Goal: Task Accomplishment & Management: Use online tool/utility

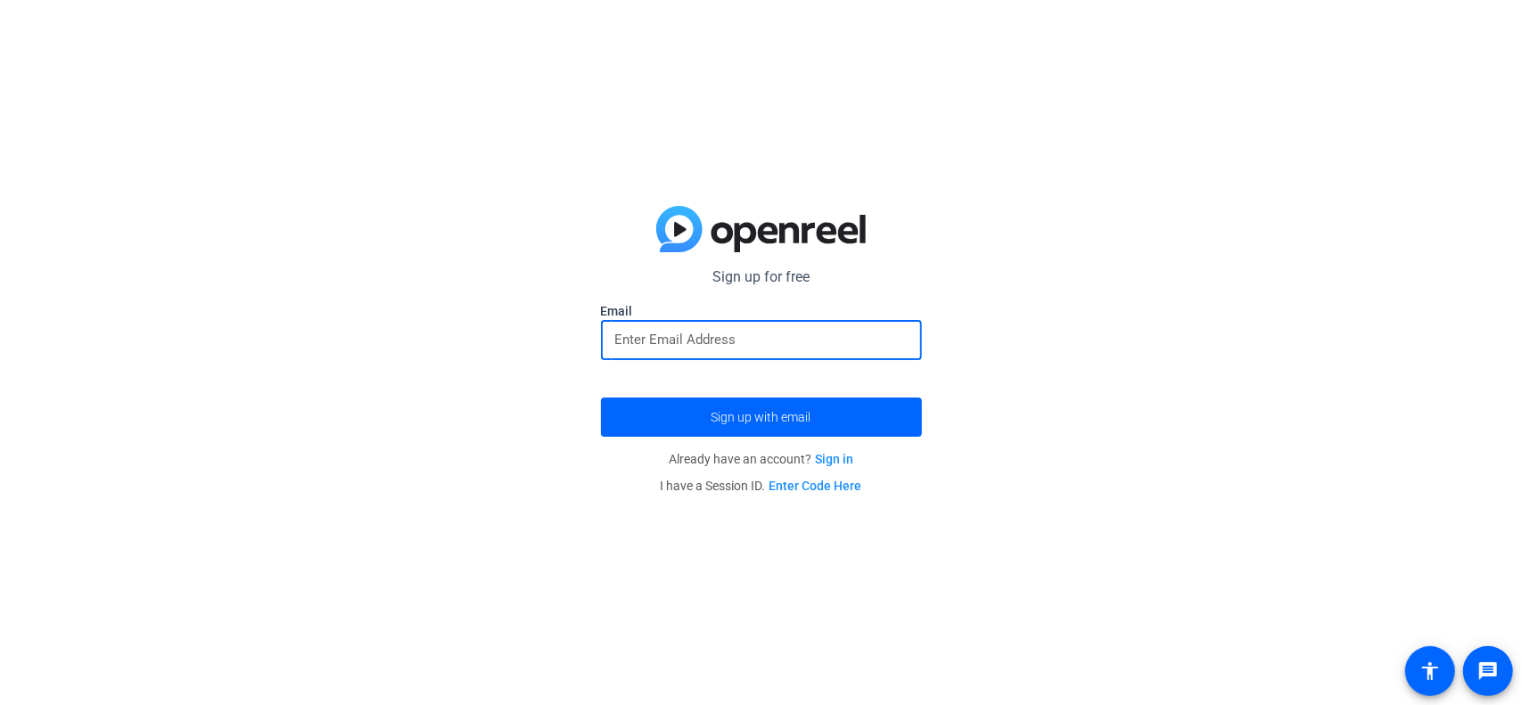
click at [754, 336] on input "email" at bounding box center [761, 339] width 293 height 21
type input "[PERSON_NAME][EMAIL_ADDRESS][PERSON_NAME][DOMAIN_NAME]"
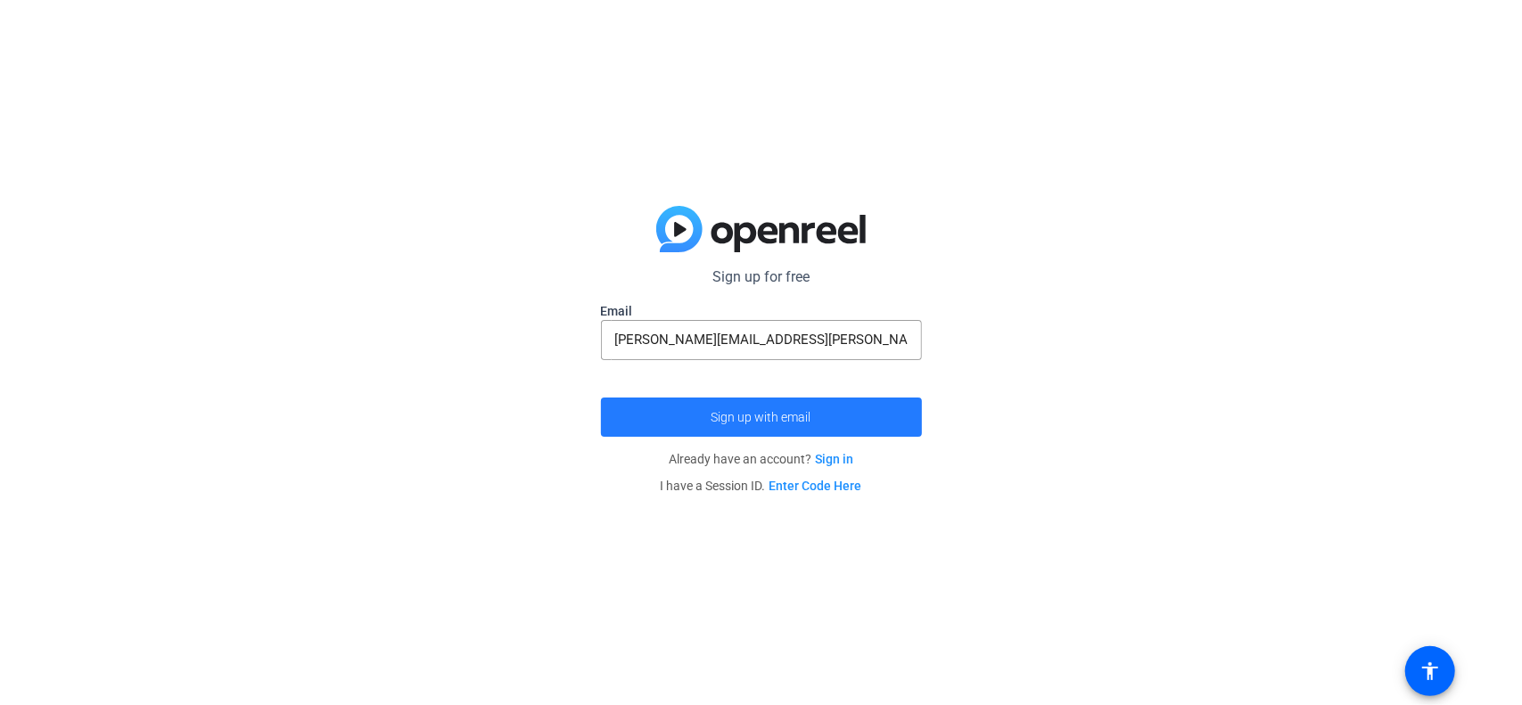
click at [803, 417] on span "Sign up with email" at bounding box center [762, 417] width 100 height 0
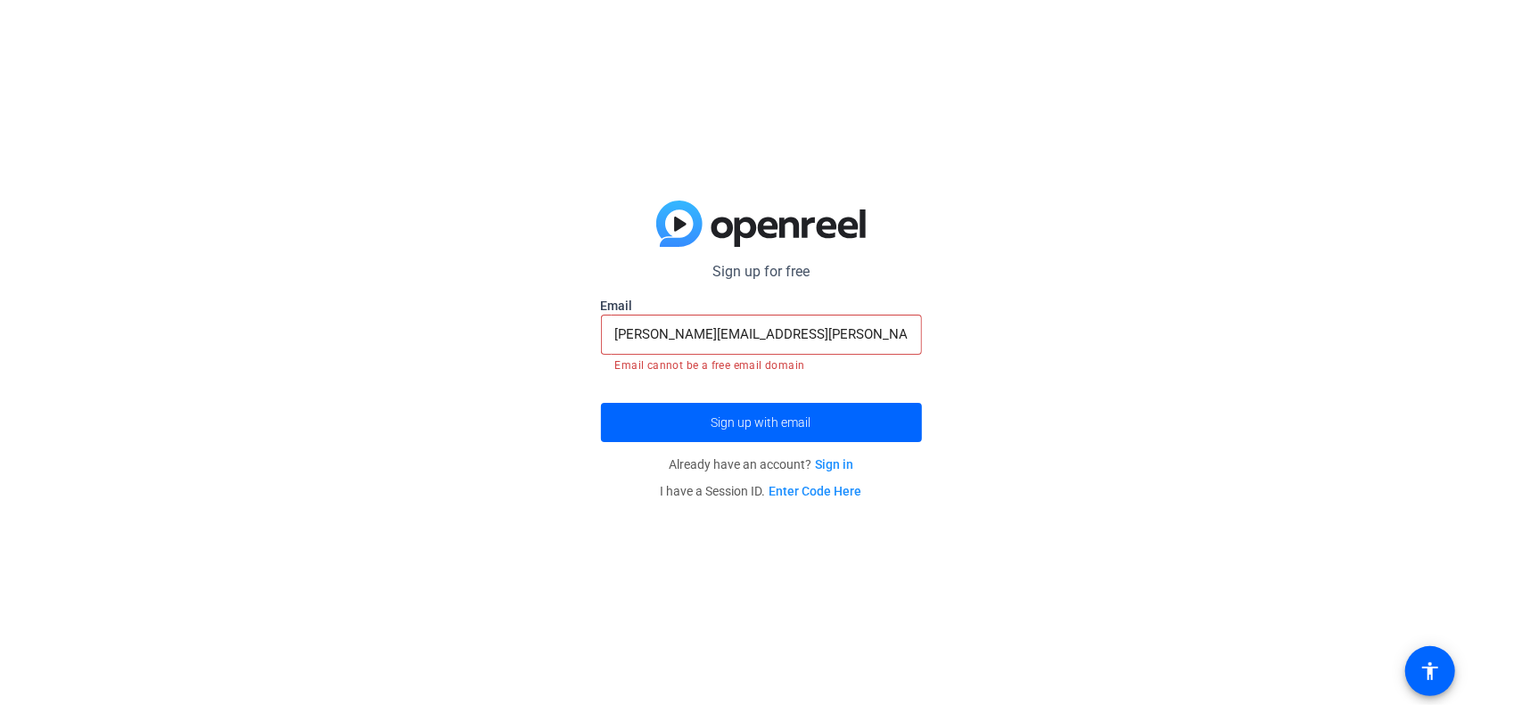
click at [840, 495] on link "Enter Code Here" at bounding box center [816, 491] width 93 height 14
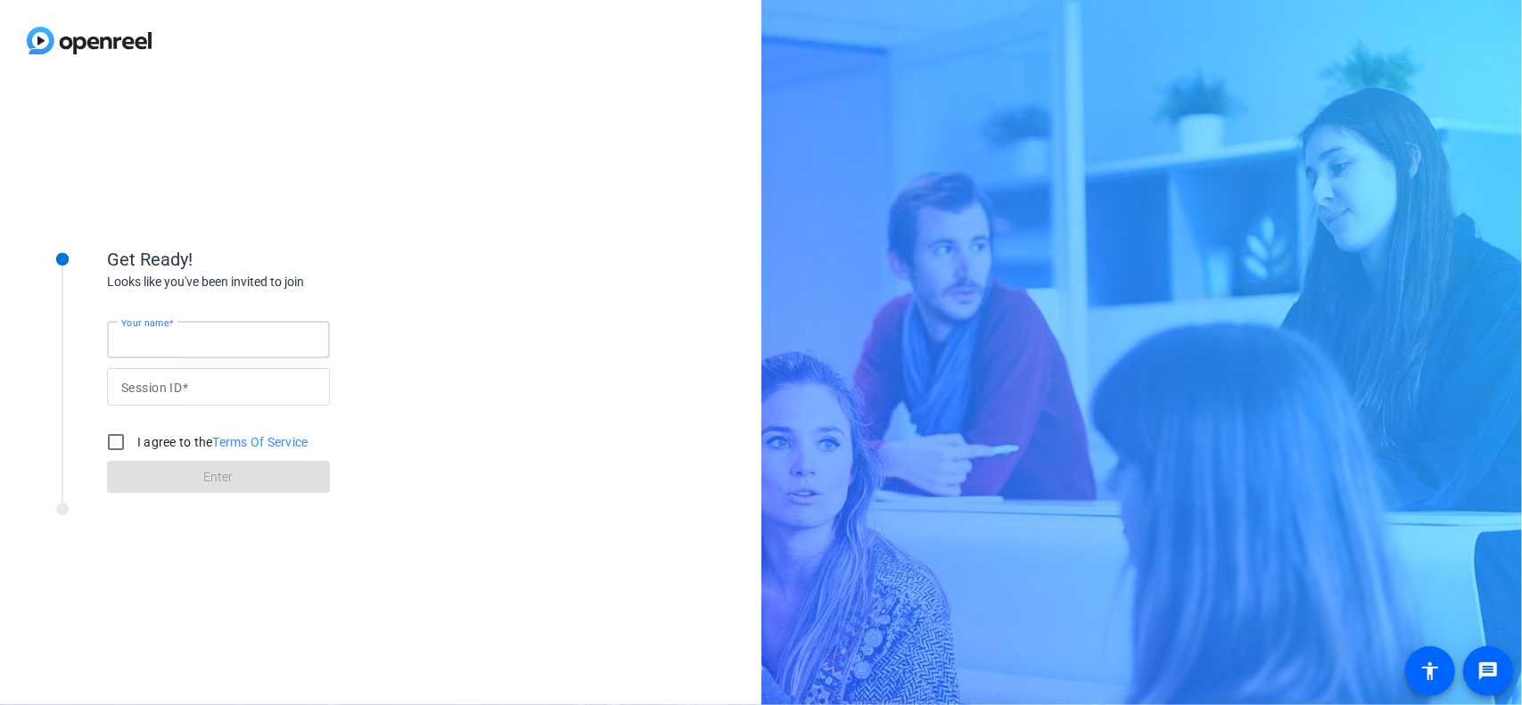
click at [216, 334] on input "Your name" at bounding box center [218, 339] width 194 height 21
type input "[PERSON_NAME]"
click at [296, 389] on input "Session ID" at bounding box center [218, 386] width 194 height 21
type input "gcAG"
click at [112, 437] on input "I agree to the Terms Of Service" at bounding box center [116, 443] width 36 height 36
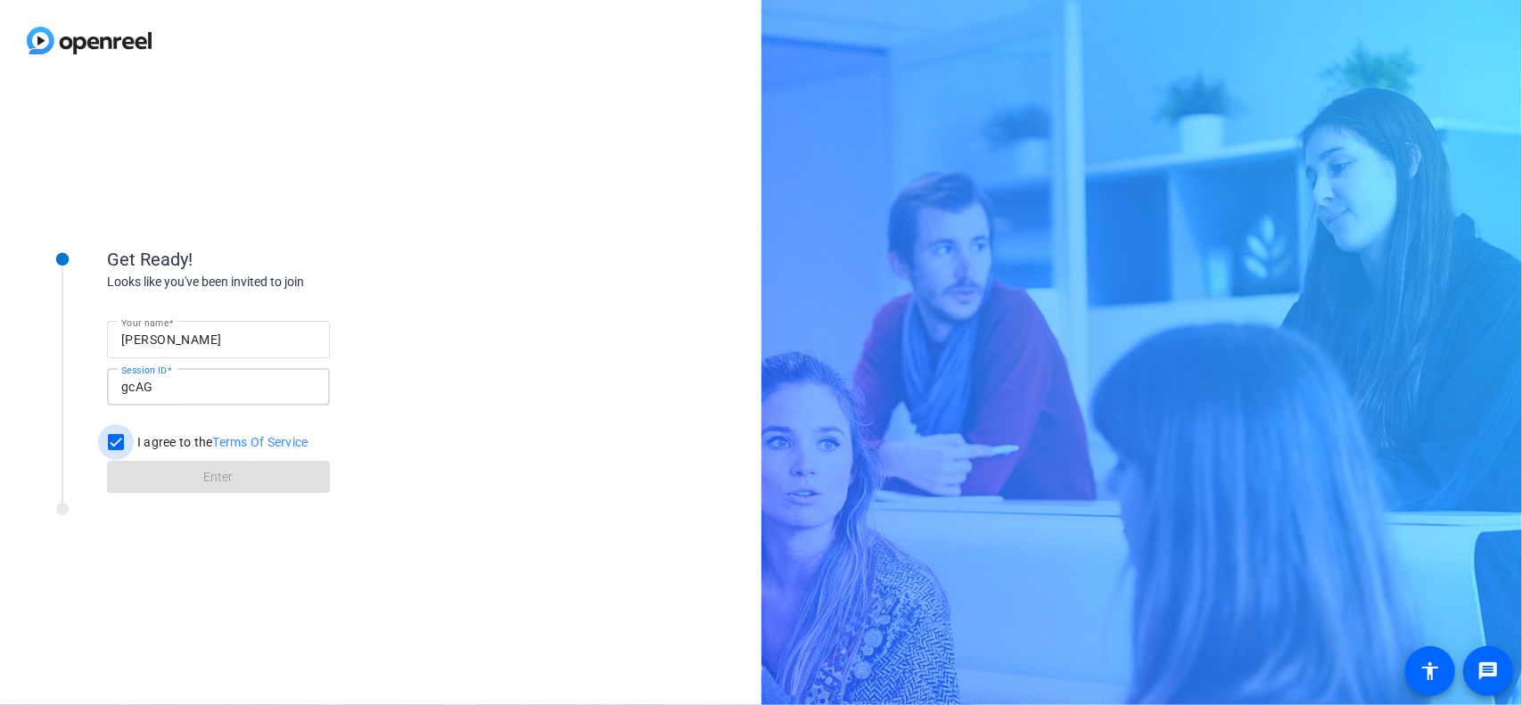
checkbox input "true"
click at [196, 482] on span at bounding box center [218, 477] width 223 height 43
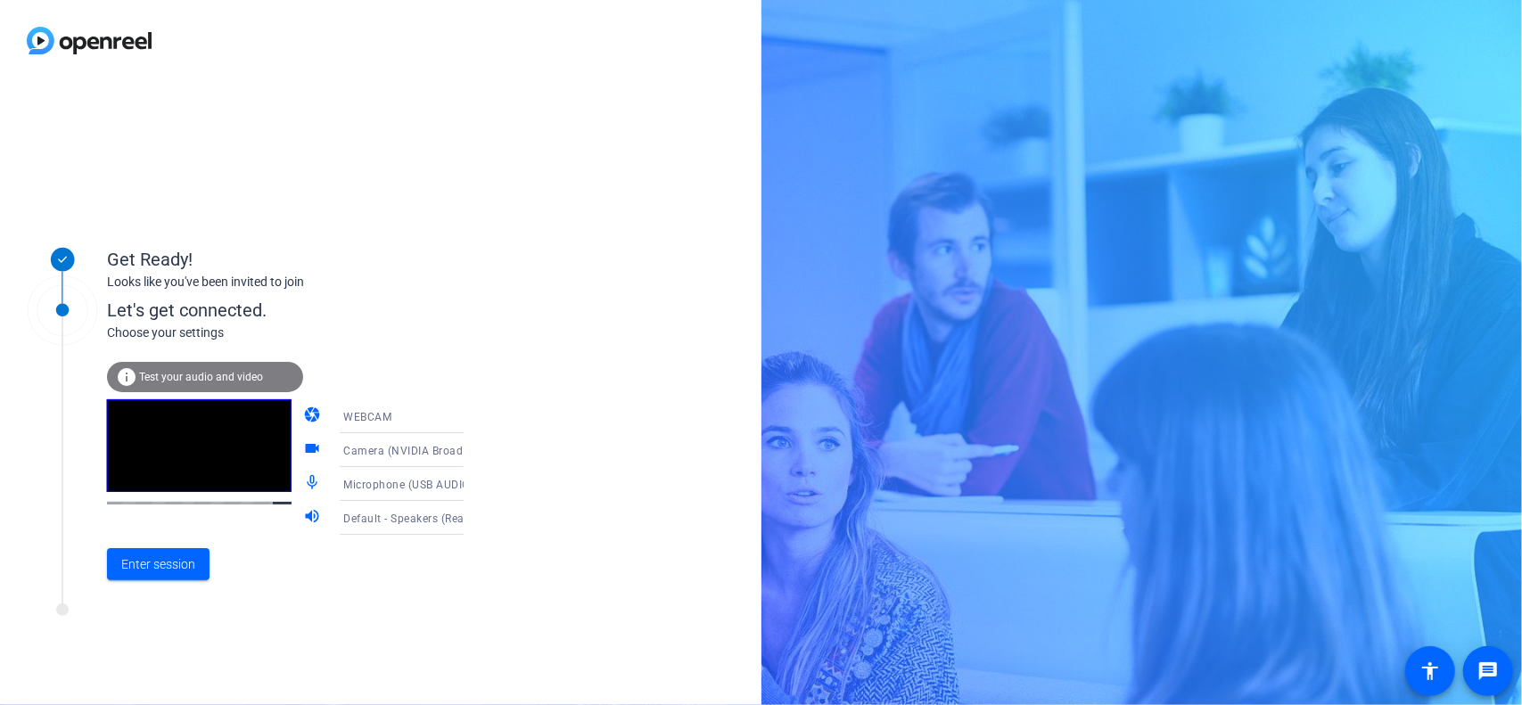
click at [471, 516] on icon at bounding box center [481, 517] width 21 height 21
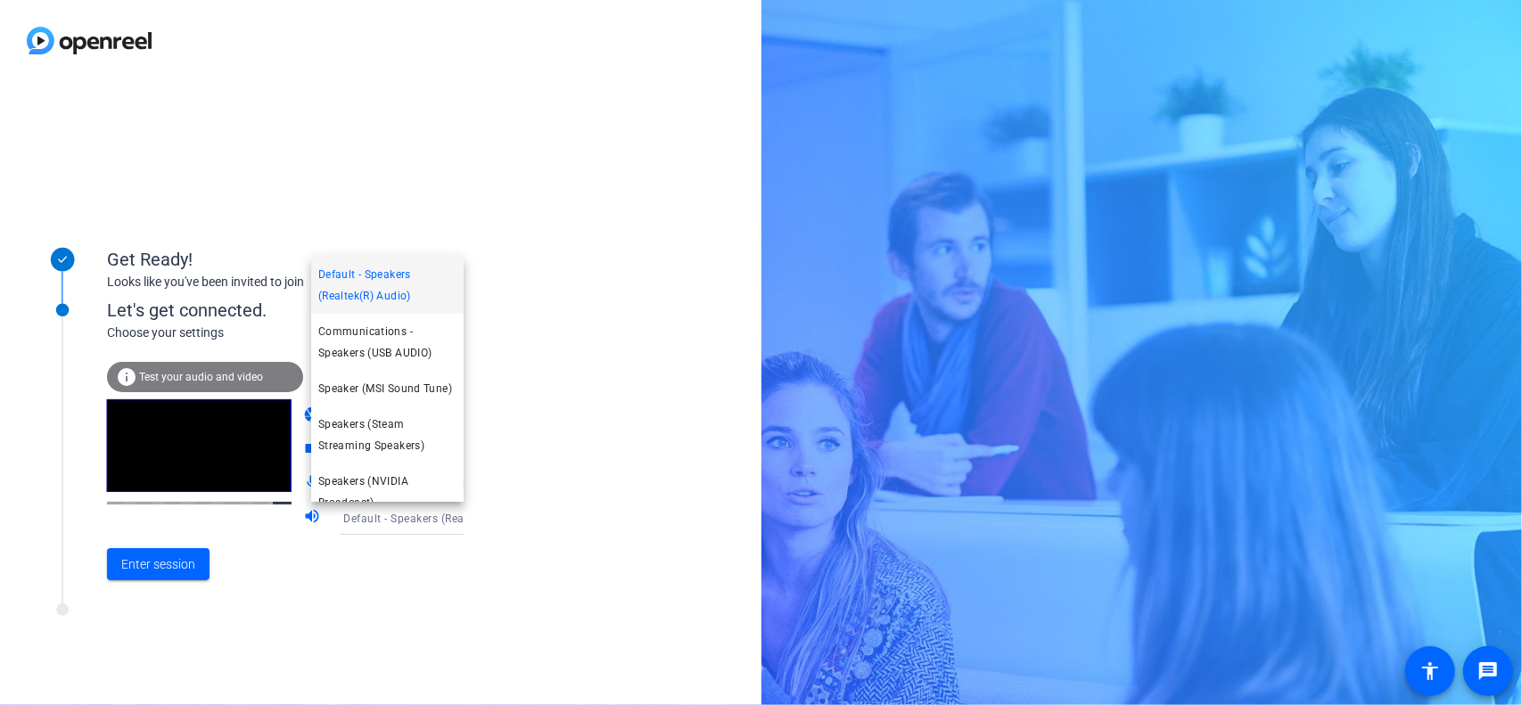
click at [385, 289] on span "Default - Speakers (Realtek(R) Audio)" at bounding box center [387, 285] width 138 height 43
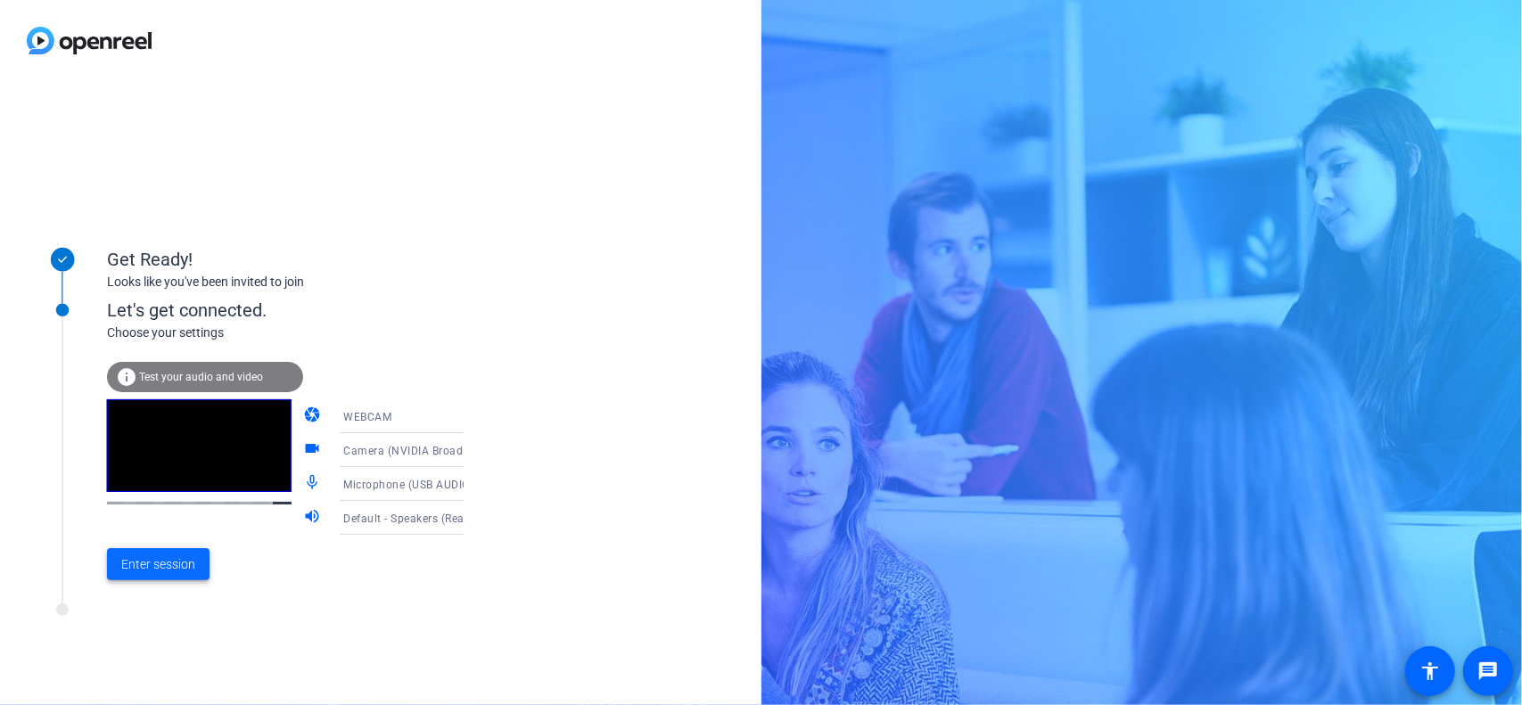
click at [173, 563] on span "Enter session" at bounding box center [158, 565] width 74 height 19
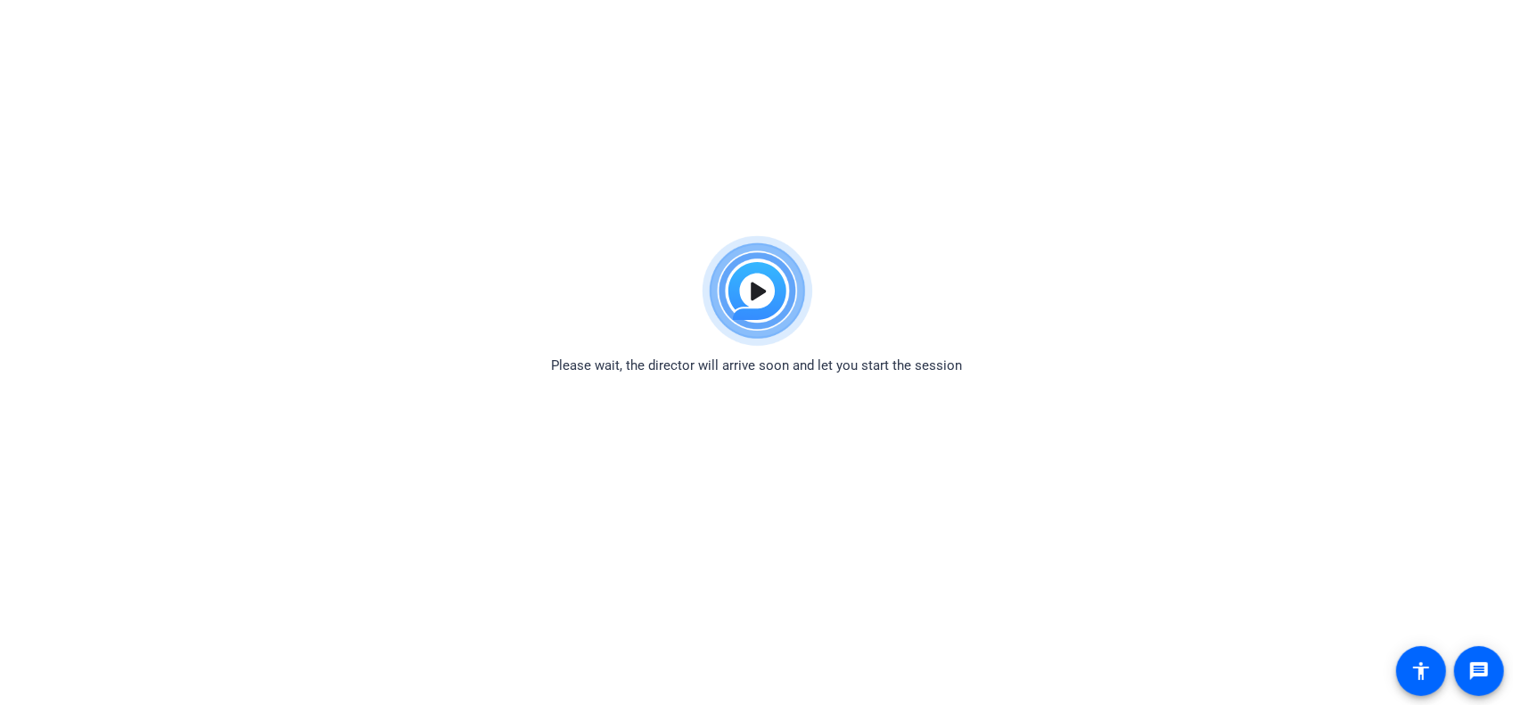
click at [760, 294] on img at bounding box center [756, 291] width 131 height 128
click at [758, 305] on img at bounding box center [756, 291] width 131 height 128
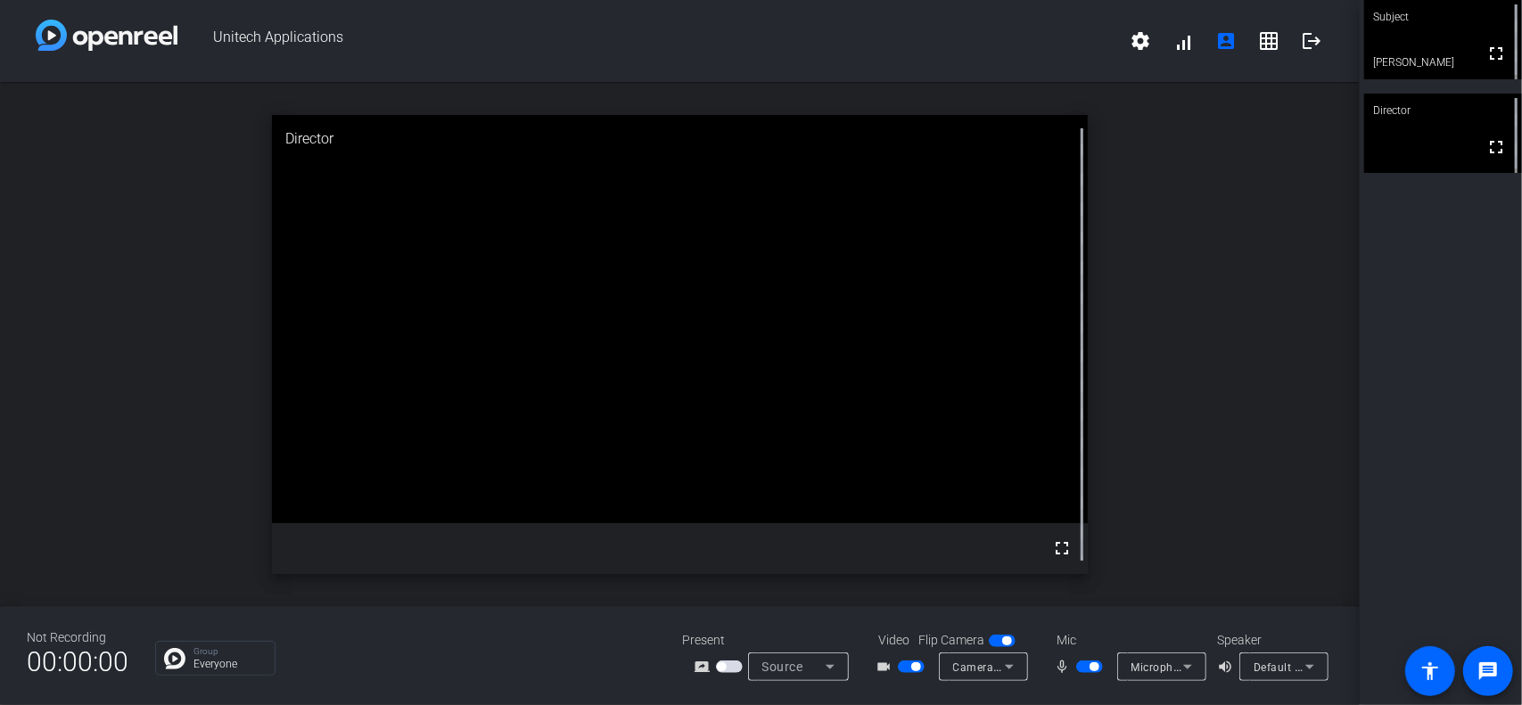
click at [1183, 670] on icon at bounding box center [1187, 666] width 21 height 21
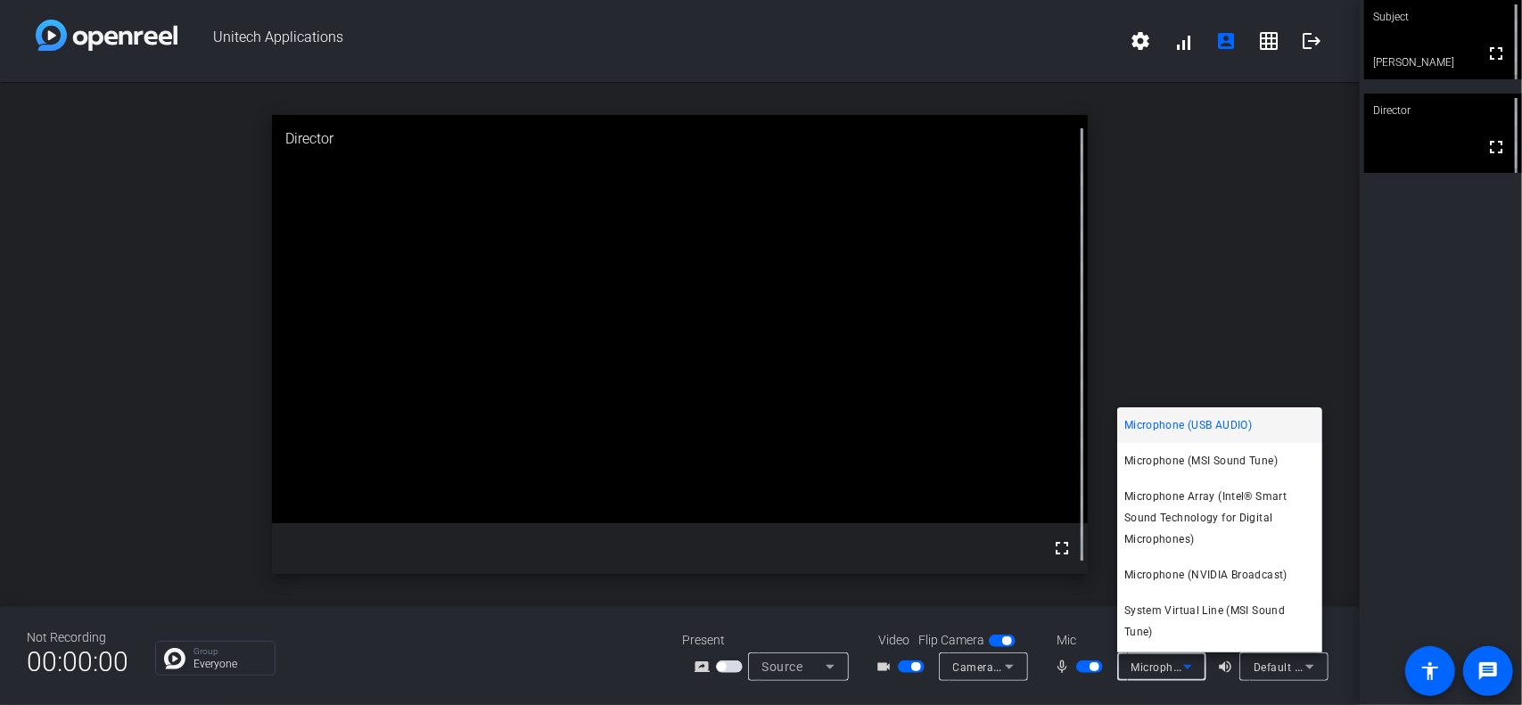
click at [1286, 281] on div at bounding box center [761, 352] width 1522 height 705
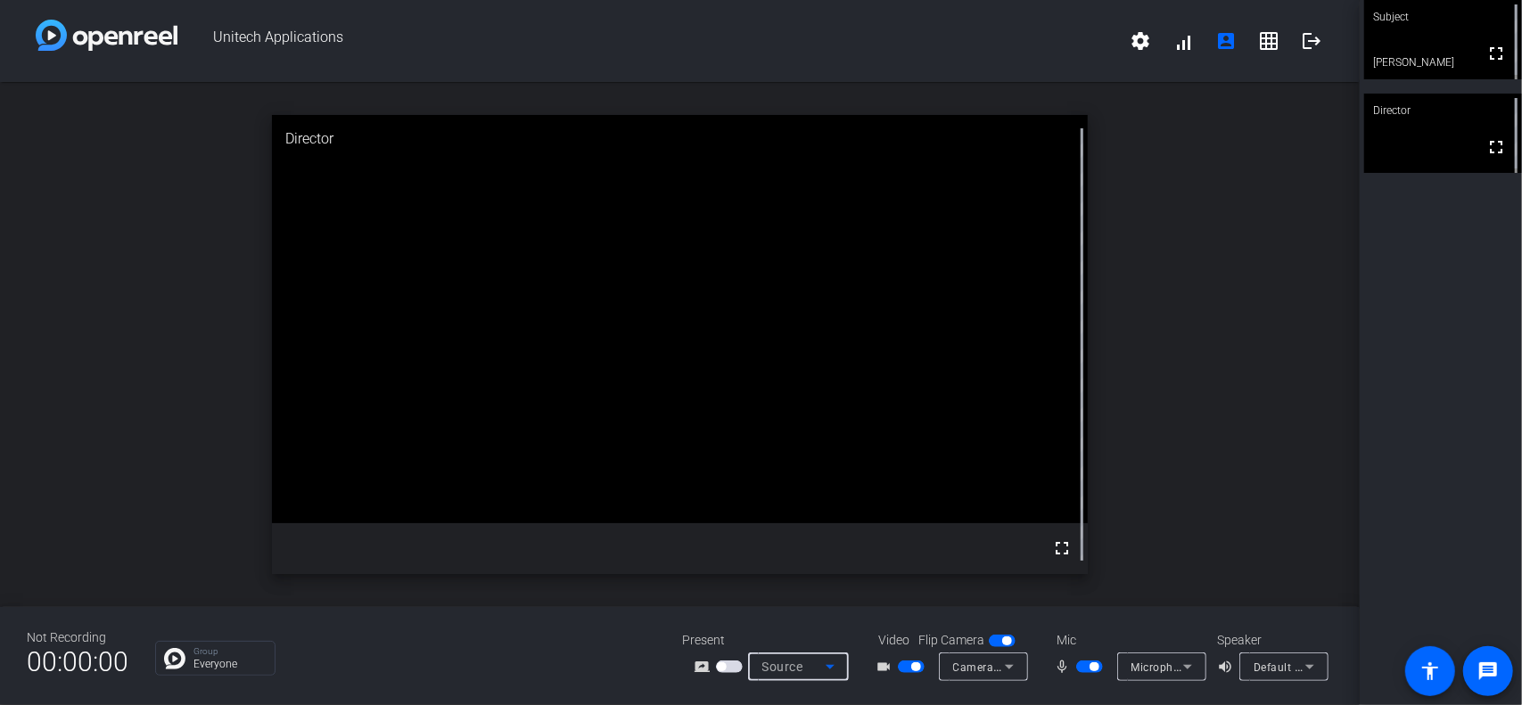
click at [833, 667] on icon at bounding box center [830, 666] width 21 height 21
click at [831, 668] on div at bounding box center [761, 352] width 1522 height 705
click at [1006, 672] on icon at bounding box center [1009, 666] width 21 height 21
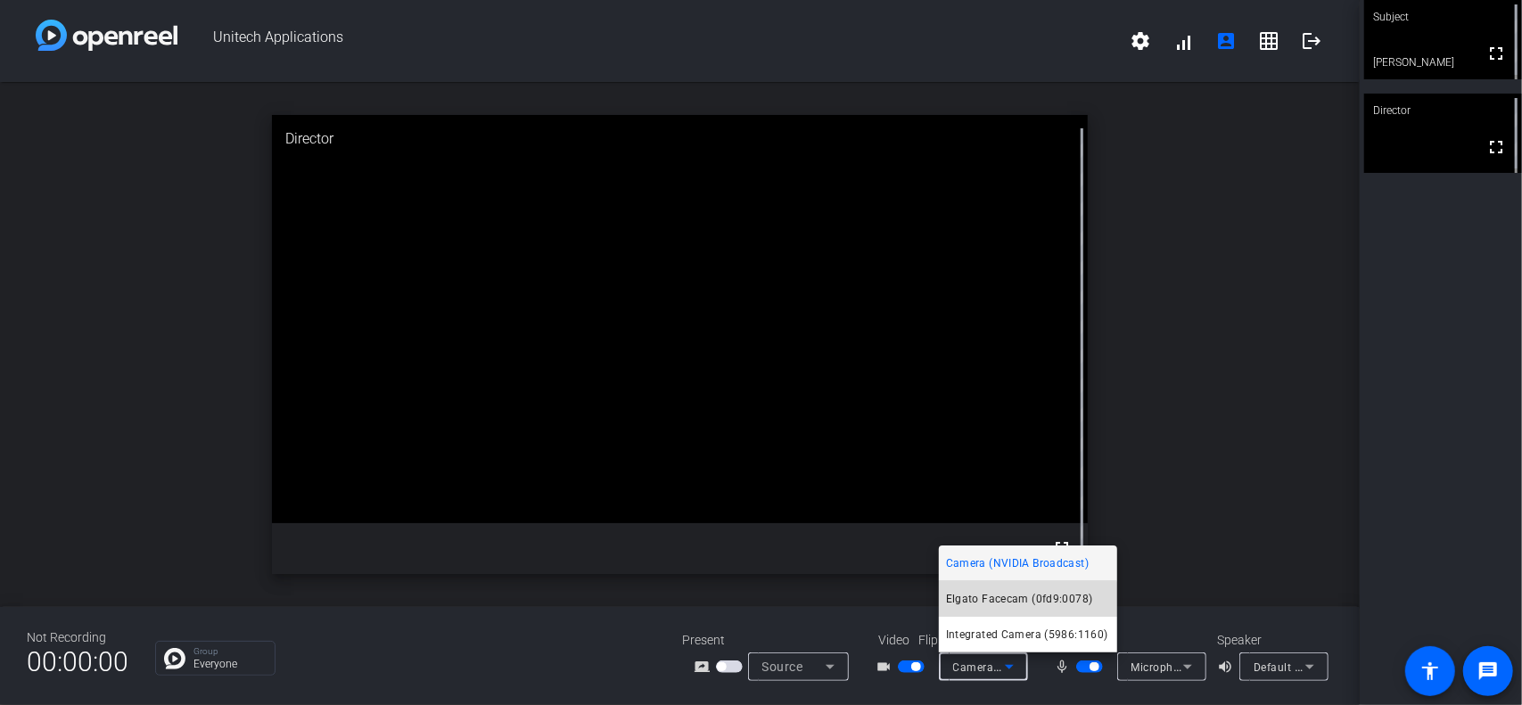
click at [1026, 609] on span "Elgato Facecam (0fd9:0078)" at bounding box center [1019, 599] width 147 height 21
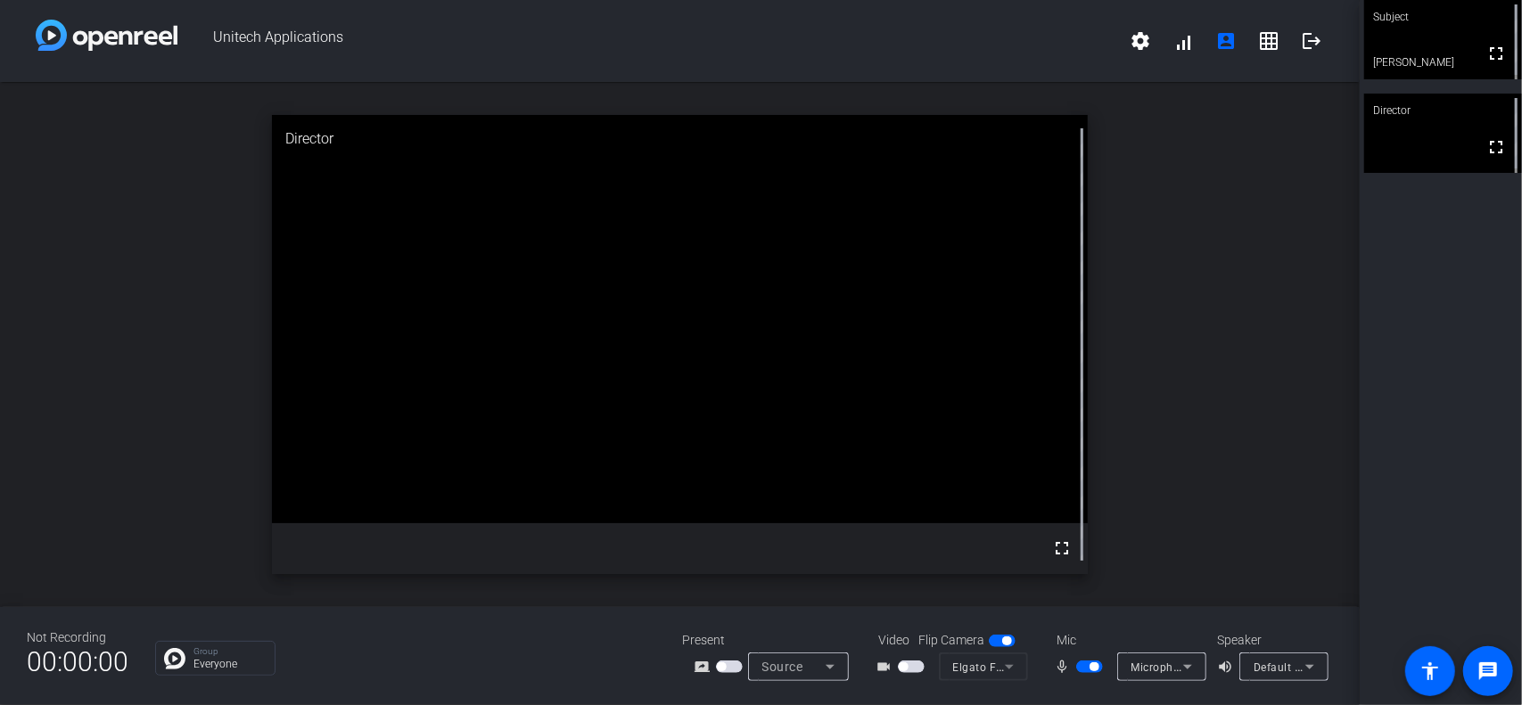
click at [1011, 666] on mat-form-field "Elgato Facecam (0fd9:0078)" at bounding box center [983, 667] width 89 height 29
click at [1488, 53] on mat-icon "fullscreen" at bounding box center [1496, 53] width 21 height 21
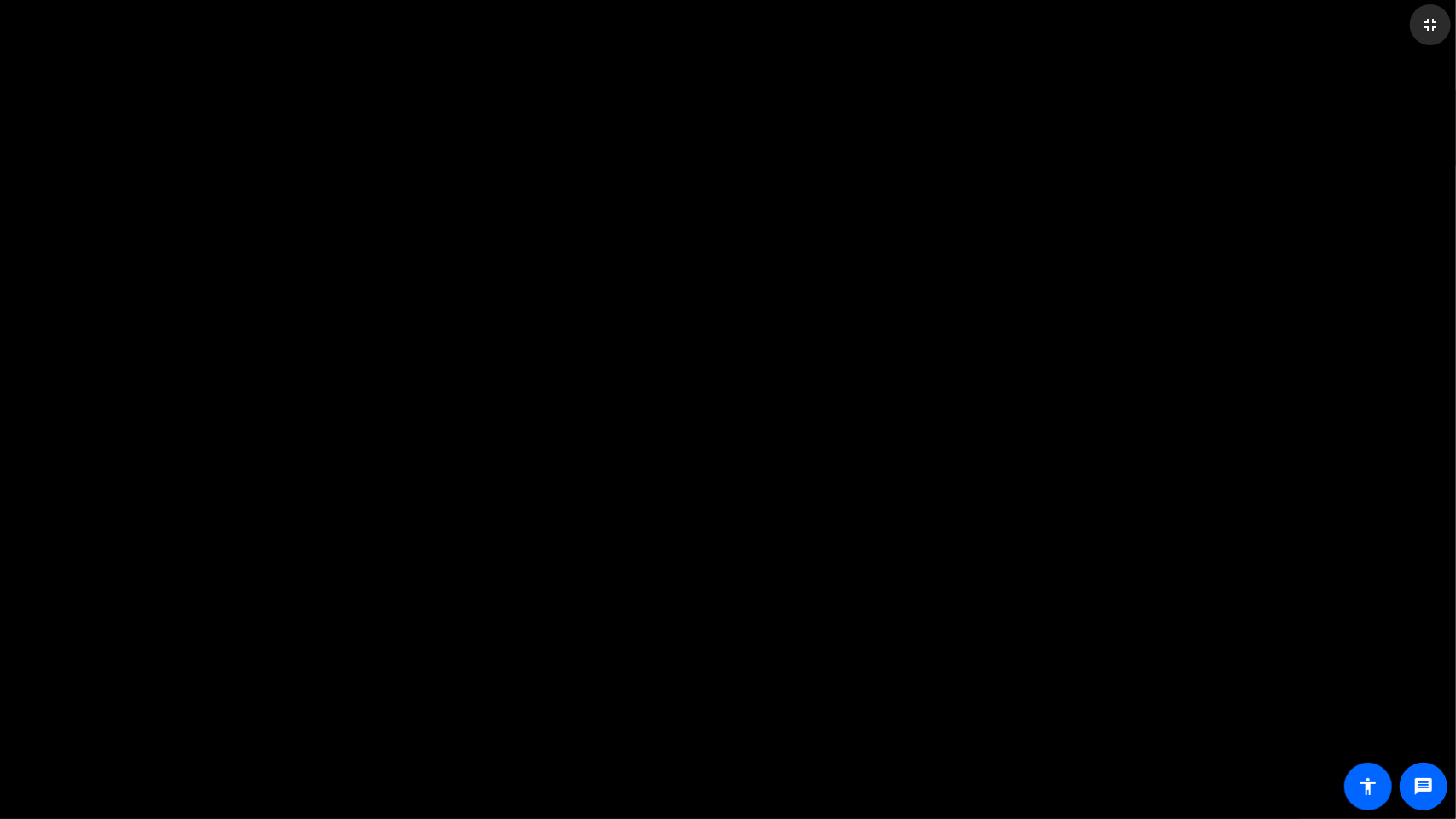
click at [1435, 20] on mat-icon "fullscreen_exit" at bounding box center [1430, 24] width 20 height 20
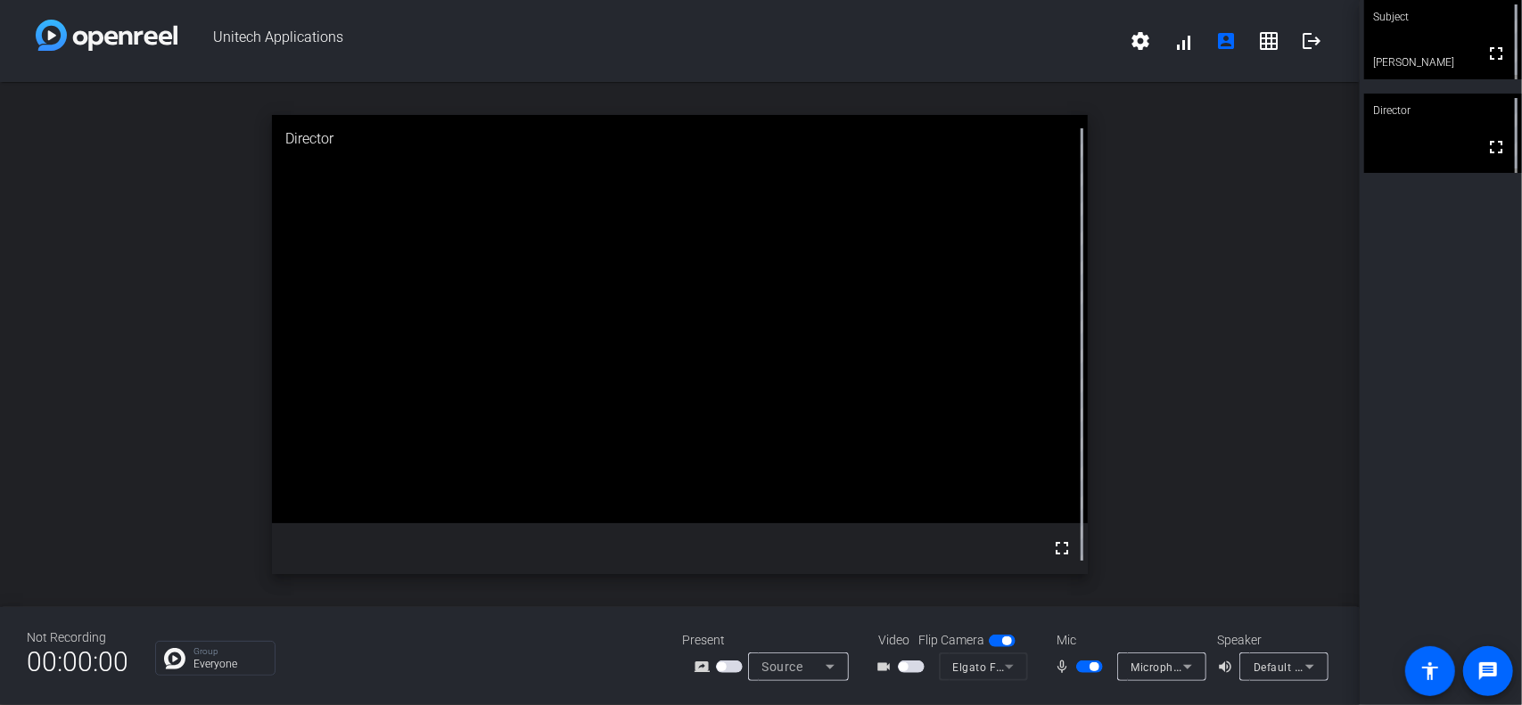
click at [1001, 668] on mat-form-field "Elgato Facecam (0fd9:0078)" at bounding box center [983, 667] width 89 height 29
click at [907, 667] on span "button" at bounding box center [903, 667] width 9 height 9
click at [912, 668] on span "button" at bounding box center [911, 667] width 27 height 12
click at [1003, 667] on mat-form-field "Elgato Facecam (0fd9:0078)" at bounding box center [983, 667] width 89 height 29
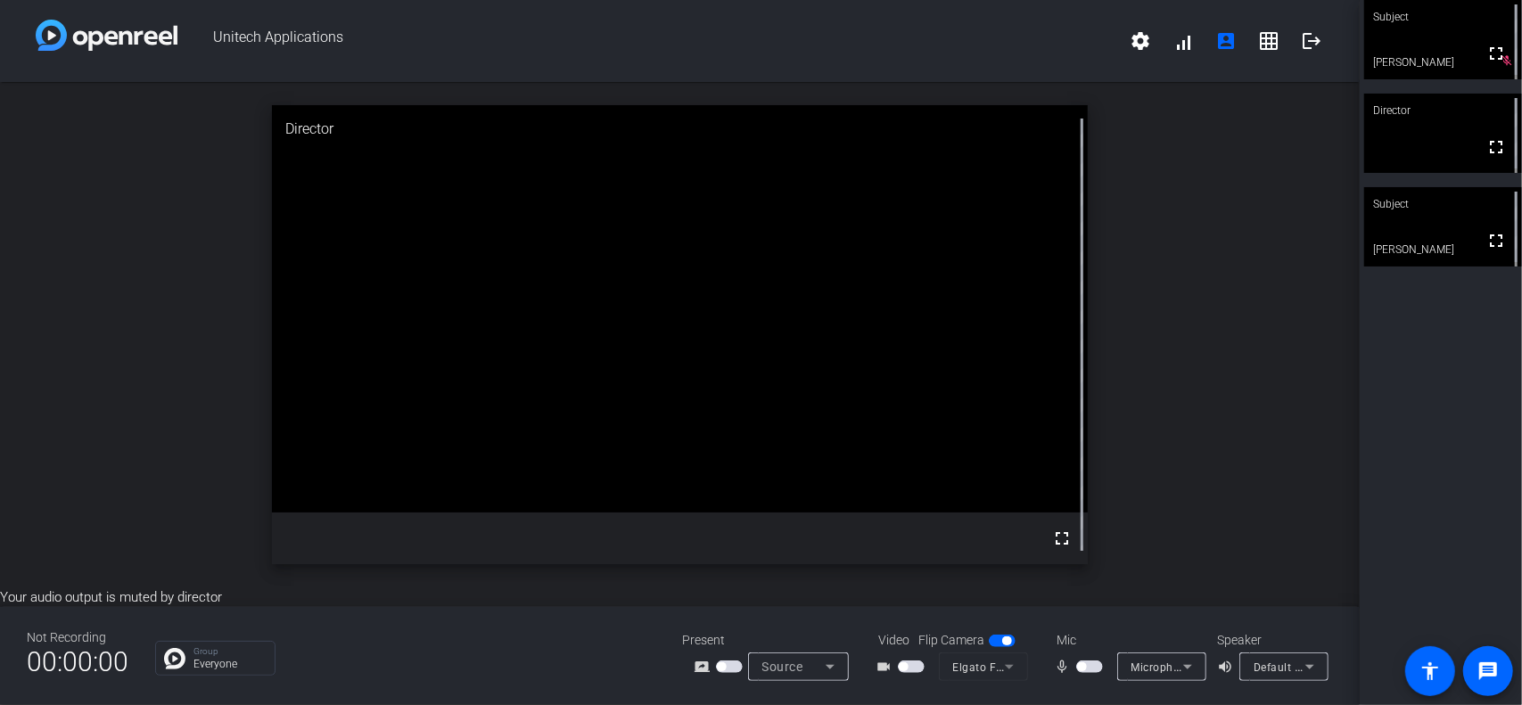
click at [995, 667] on mat-form-field "Elgato Facecam (0fd9:0078)" at bounding box center [983, 667] width 89 height 29
click at [1006, 669] on mat-form-field "Elgato Facecam (0fd9:0078)" at bounding box center [983, 667] width 89 height 29
drag, startPoint x: 1002, startPoint y: 670, endPoint x: 986, endPoint y: 668, distance: 16.2
click at [1002, 670] on mat-form-field "Elgato Facecam (0fd9:0078)" at bounding box center [983, 667] width 89 height 29
click at [1006, 666] on mat-form-field "Elgato Facecam (0fd9:0078)" at bounding box center [983, 667] width 89 height 29
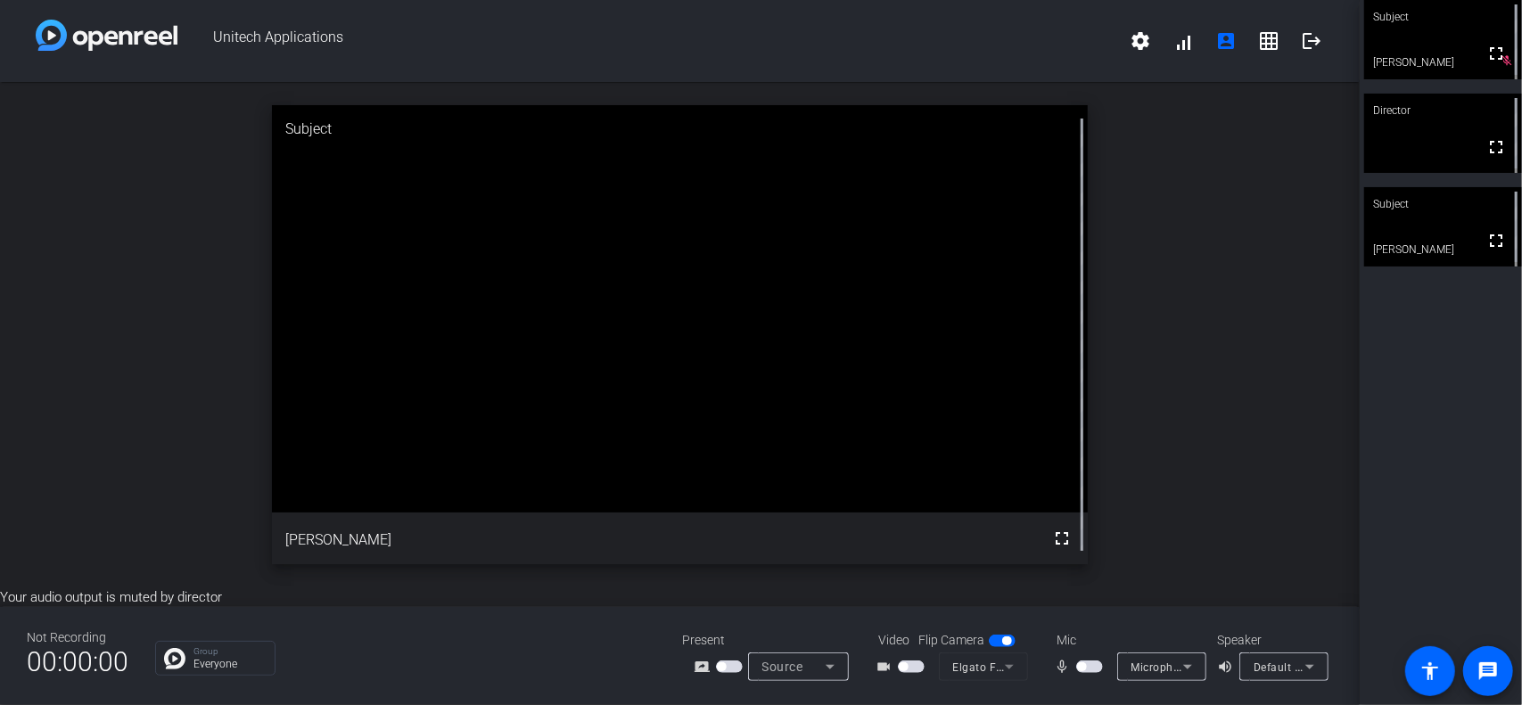
click at [915, 667] on span "button" at bounding box center [911, 667] width 27 height 12
click at [1006, 668] on icon at bounding box center [1009, 666] width 21 height 21
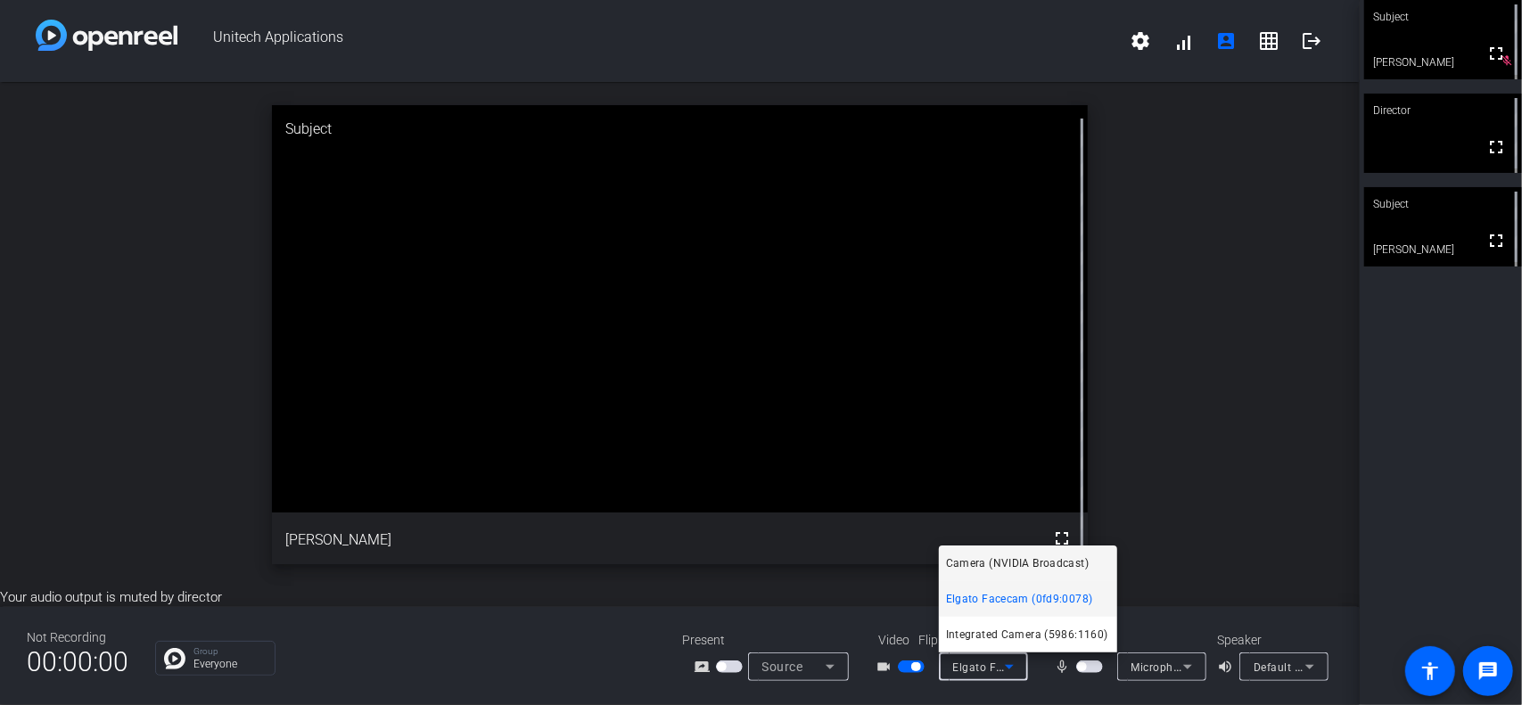
click at [1040, 564] on span "Camera (NVIDIA Broadcast)" at bounding box center [1017, 563] width 143 height 21
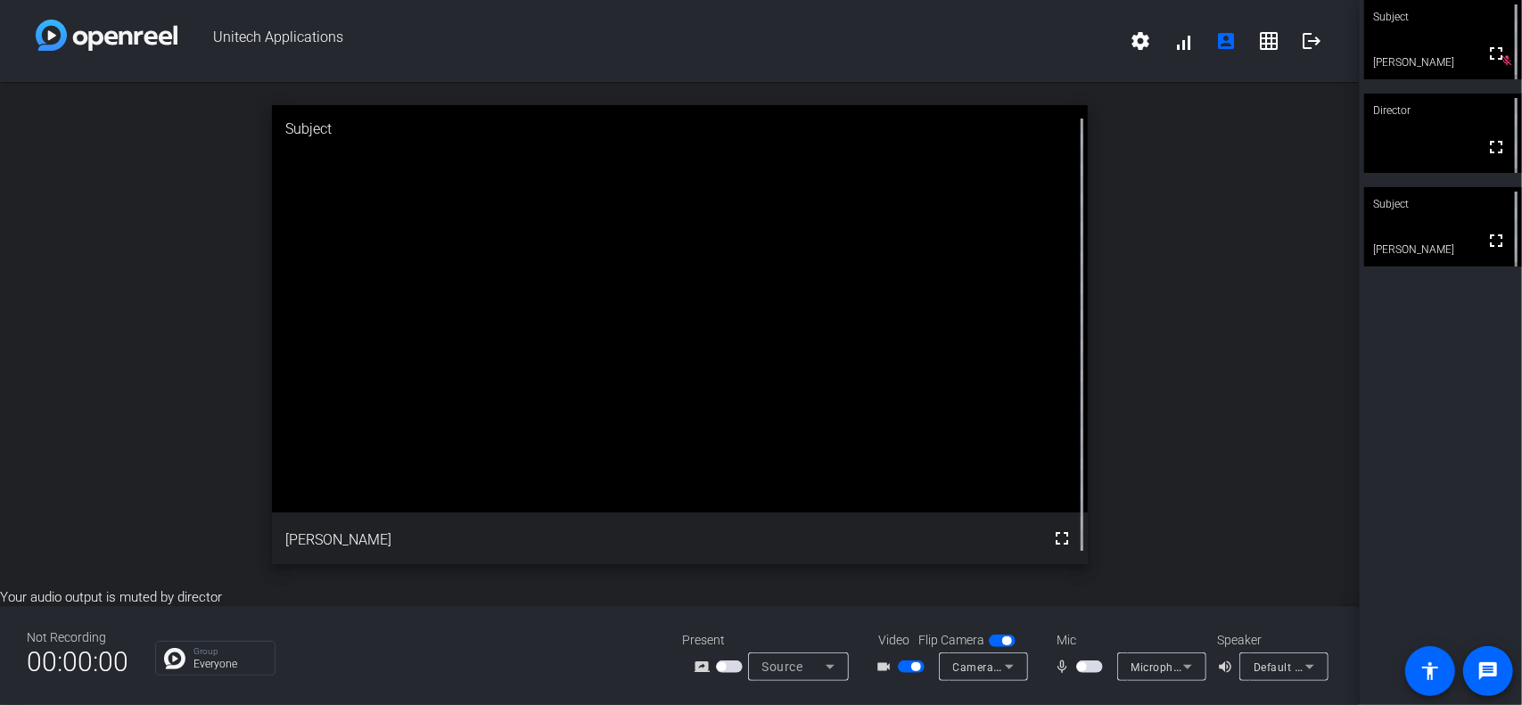
click at [911, 668] on span "button" at bounding box center [915, 667] width 9 height 9
click at [908, 663] on span "button" at bounding box center [911, 667] width 27 height 12
click at [1010, 666] on icon at bounding box center [1009, 667] width 9 height 4
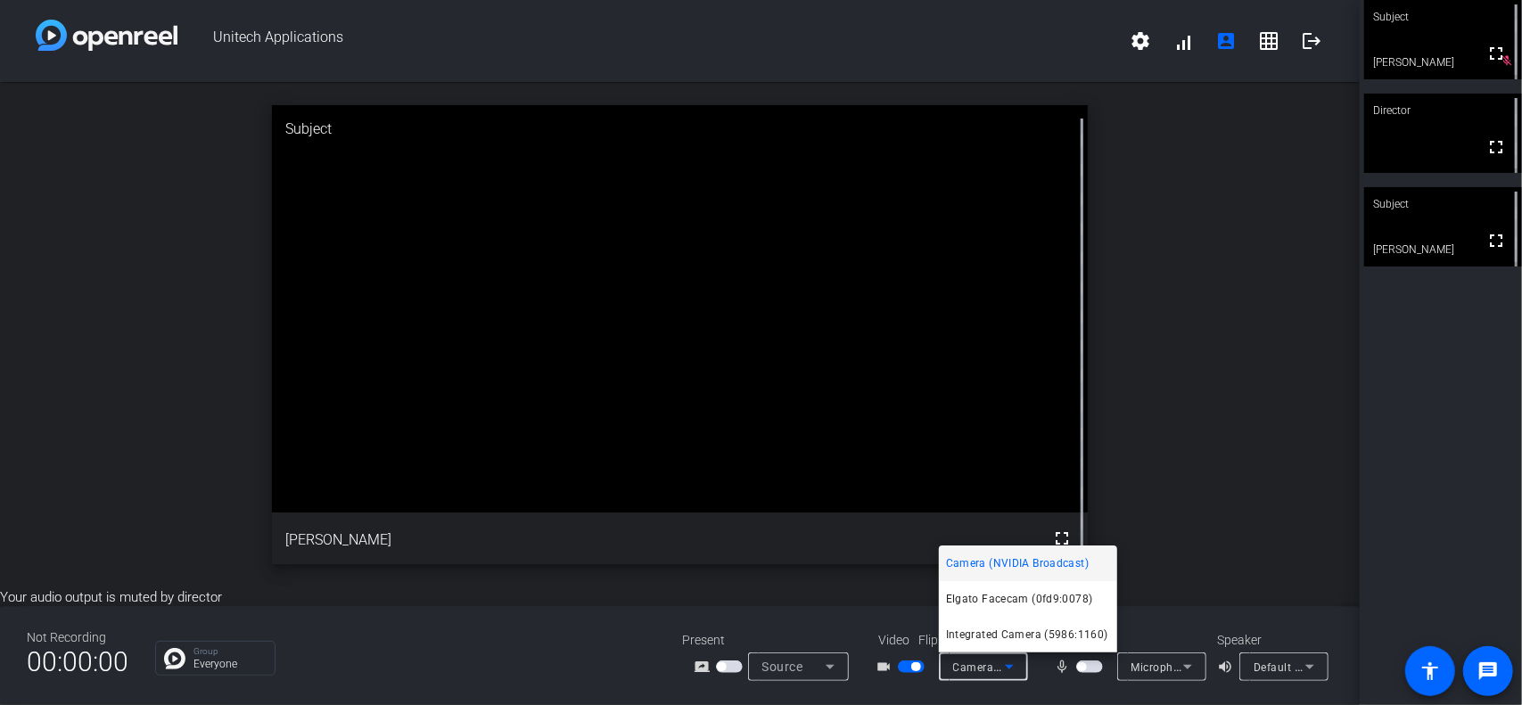
click at [1382, 535] on div at bounding box center [761, 352] width 1522 height 705
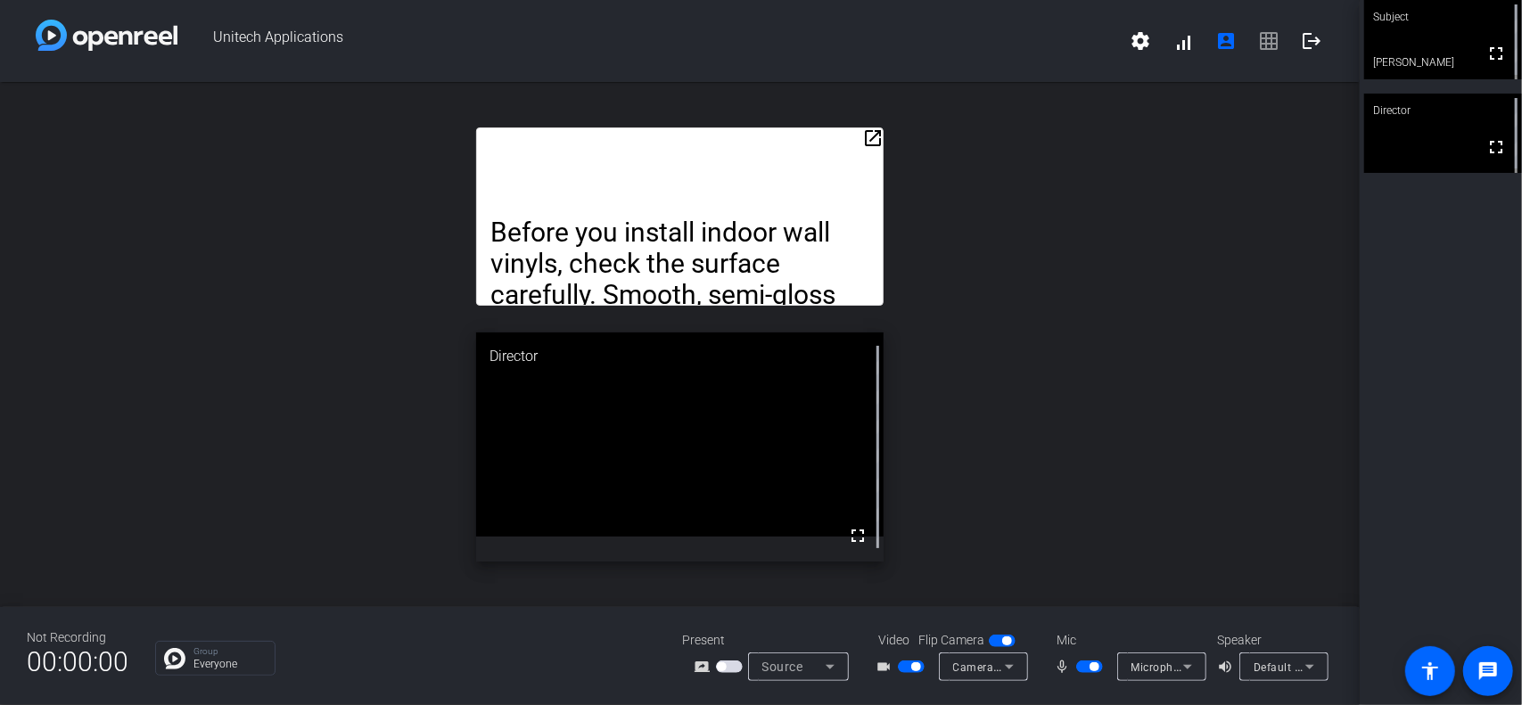
click at [878, 136] on mat-icon "open_in_new" at bounding box center [872, 138] width 21 height 21
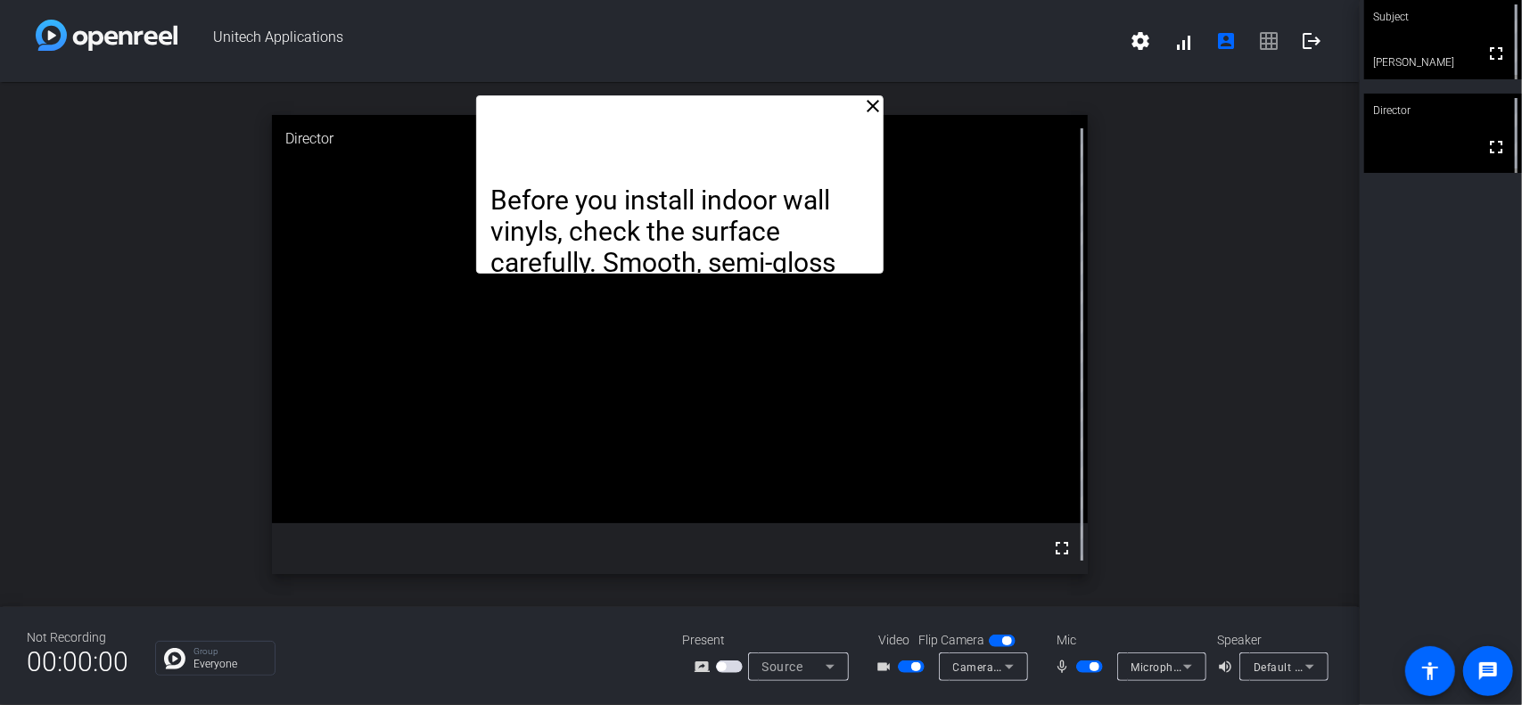
click at [874, 108] on mat-icon "close" at bounding box center [872, 105] width 21 height 21
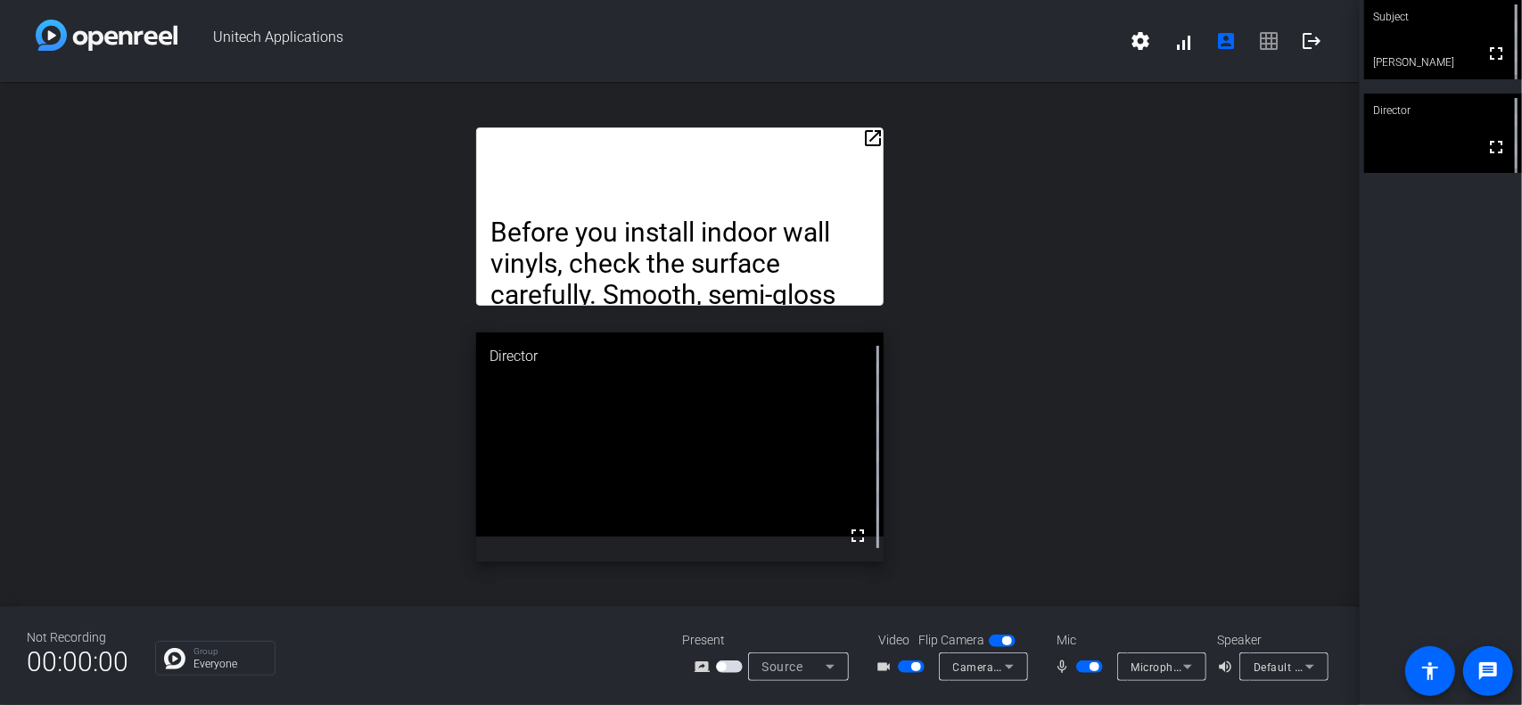
click at [876, 140] on mat-icon "open_in_new" at bounding box center [872, 138] width 21 height 21
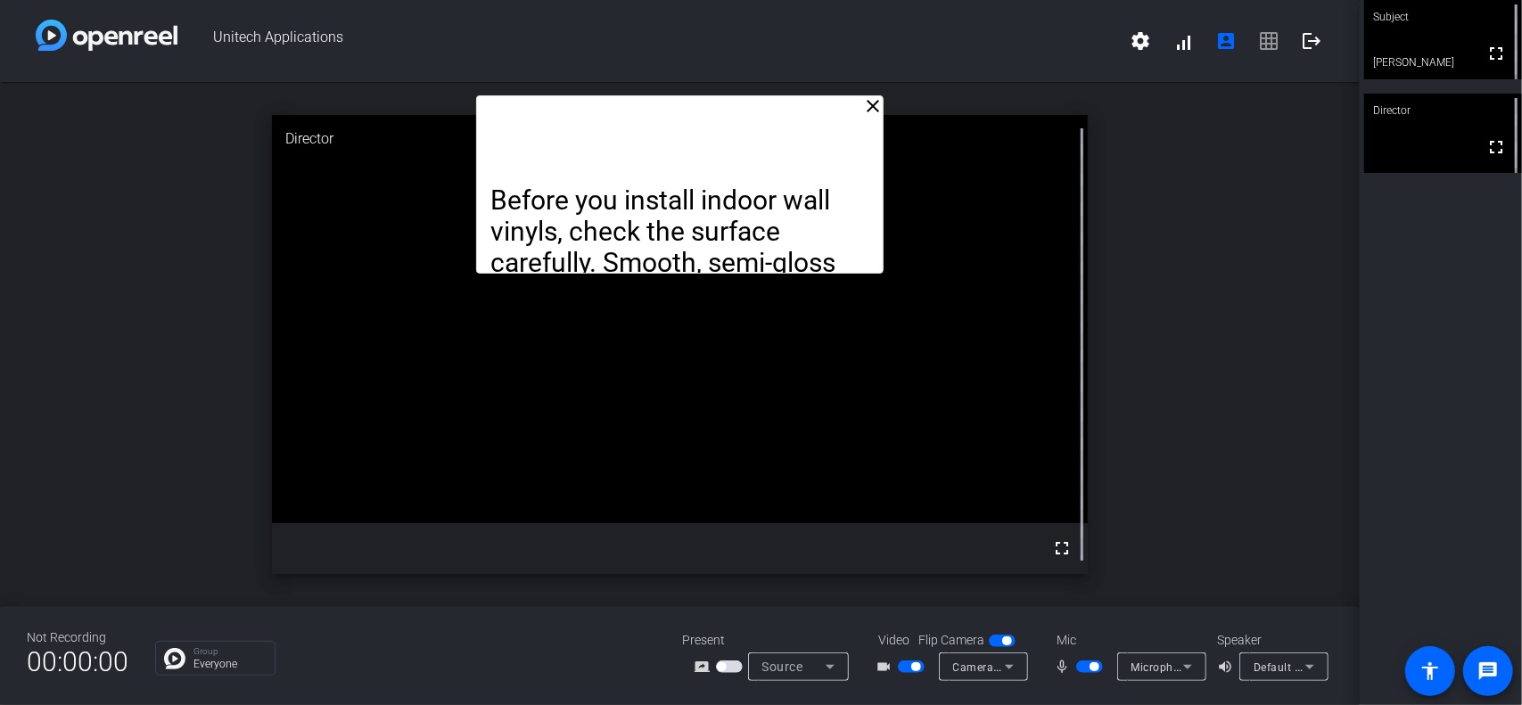
click at [876, 108] on mat-icon "close" at bounding box center [872, 105] width 21 height 21
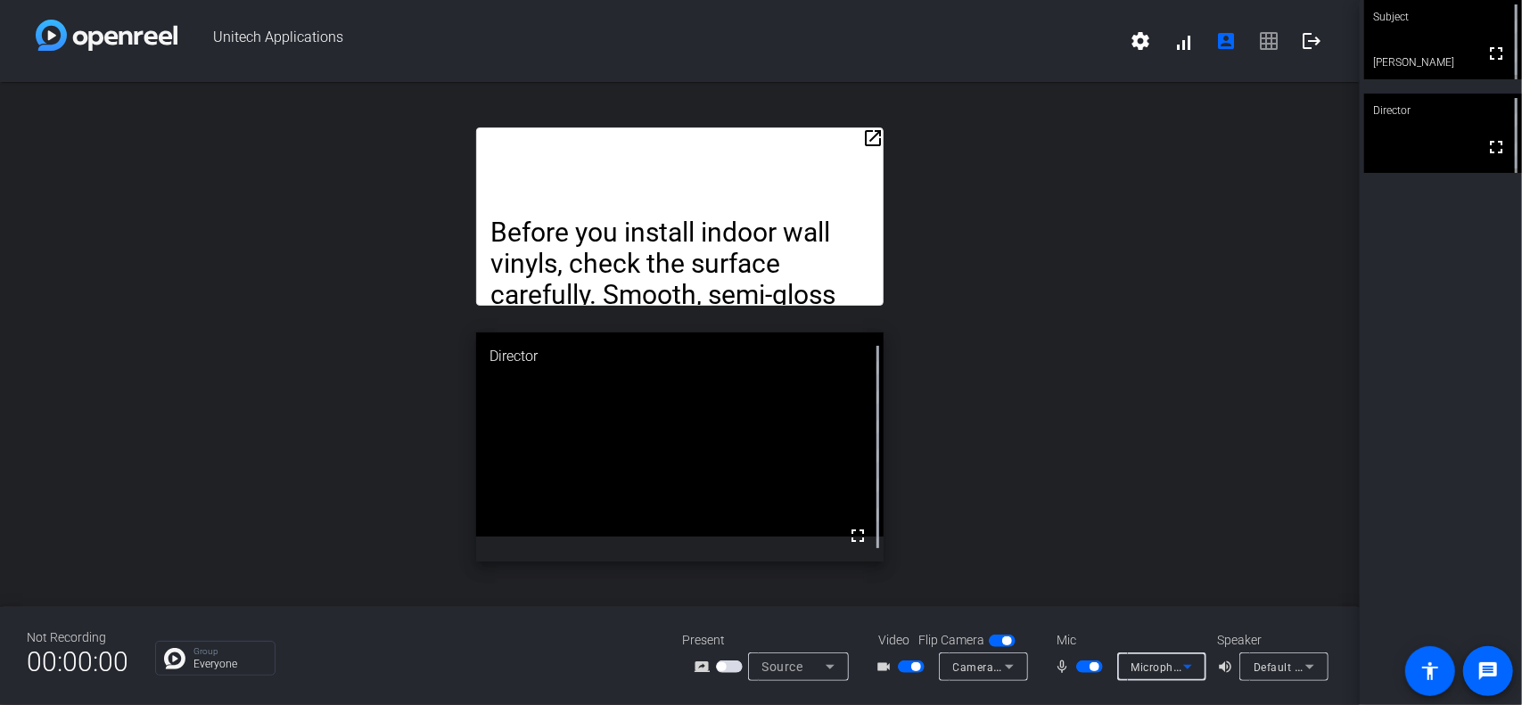
click at [1184, 667] on icon at bounding box center [1187, 666] width 21 height 21
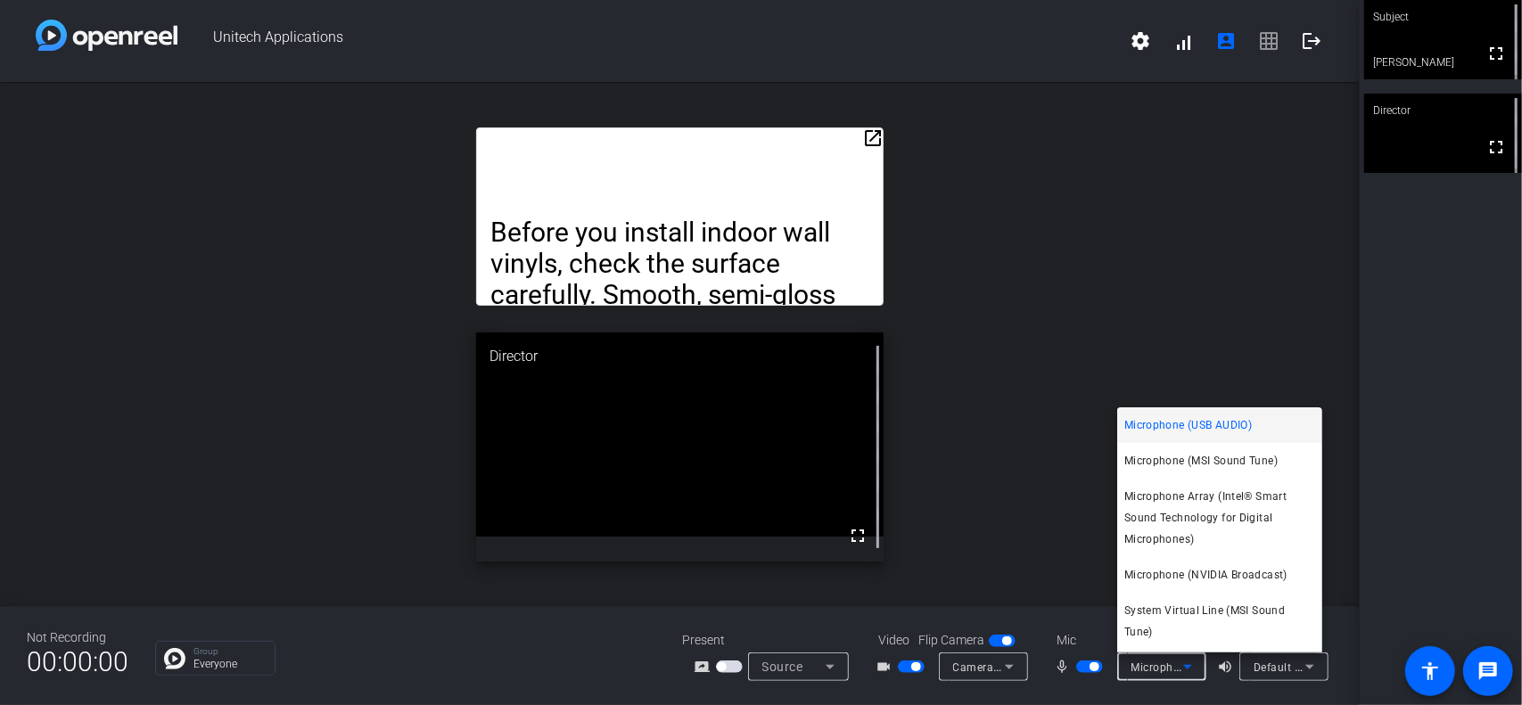
click at [1226, 353] on div at bounding box center [761, 352] width 1522 height 705
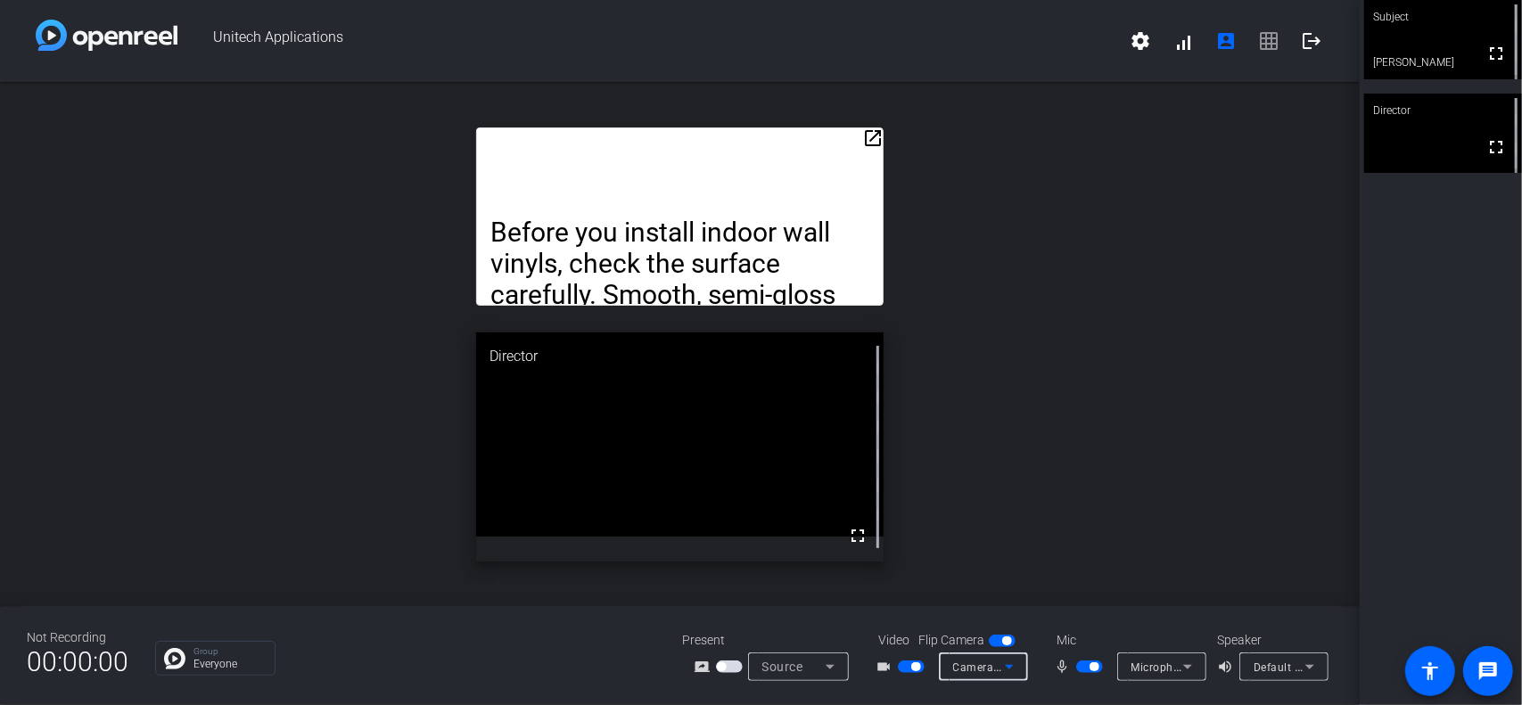
click at [1013, 668] on icon at bounding box center [1009, 666] width 21 height 21
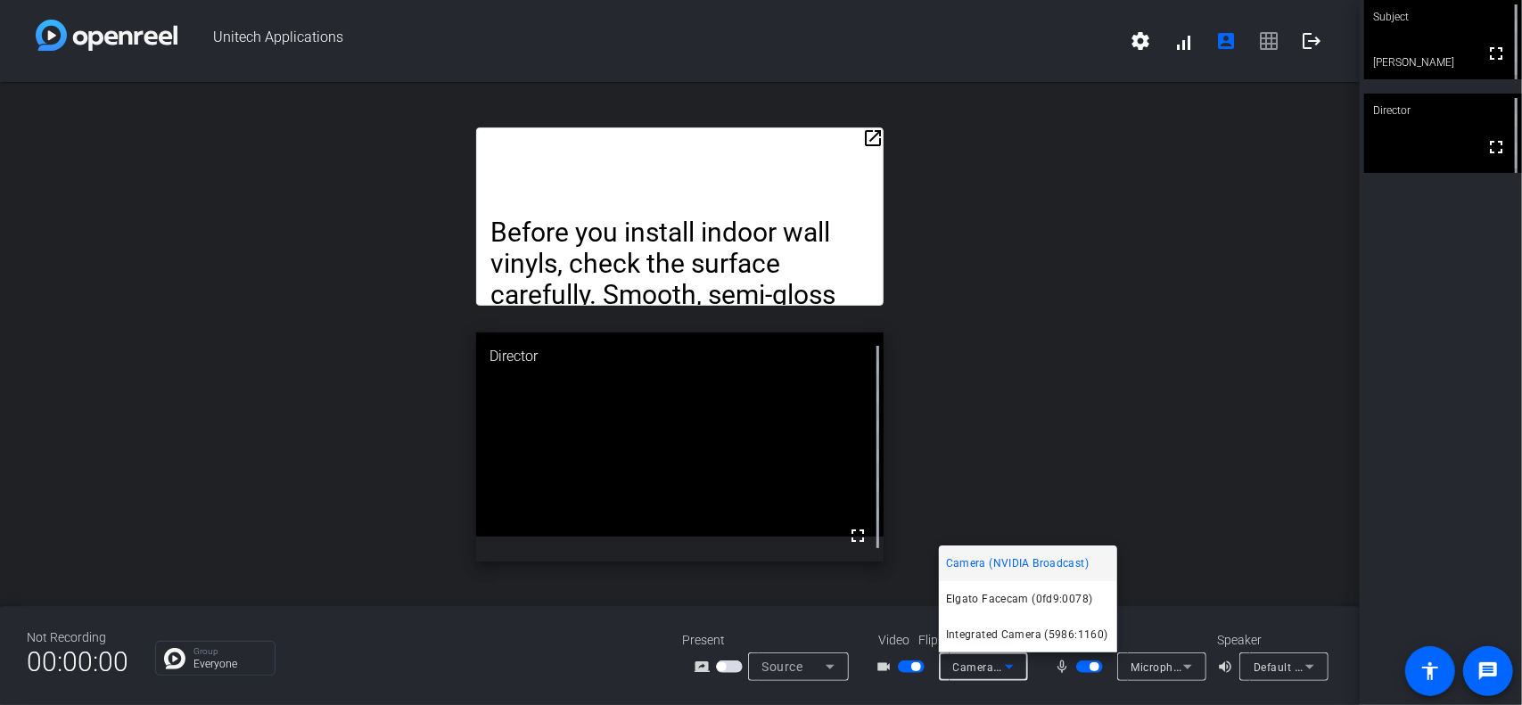
click at [1186, 672] on div at bounding box center [761, 352] width 1522 height 705
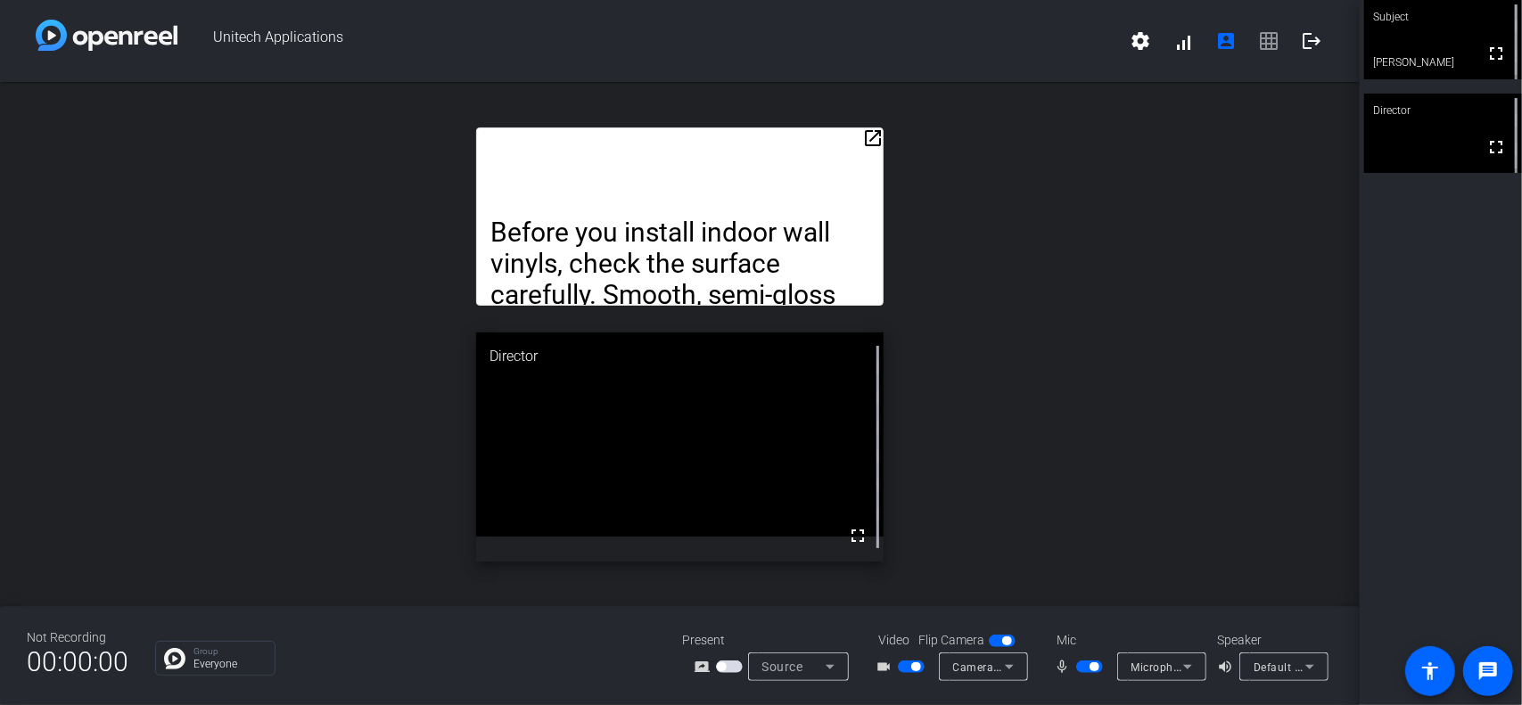
click at [1186, 672] on icon at bounding box center [1187, 666] width 21 height 21
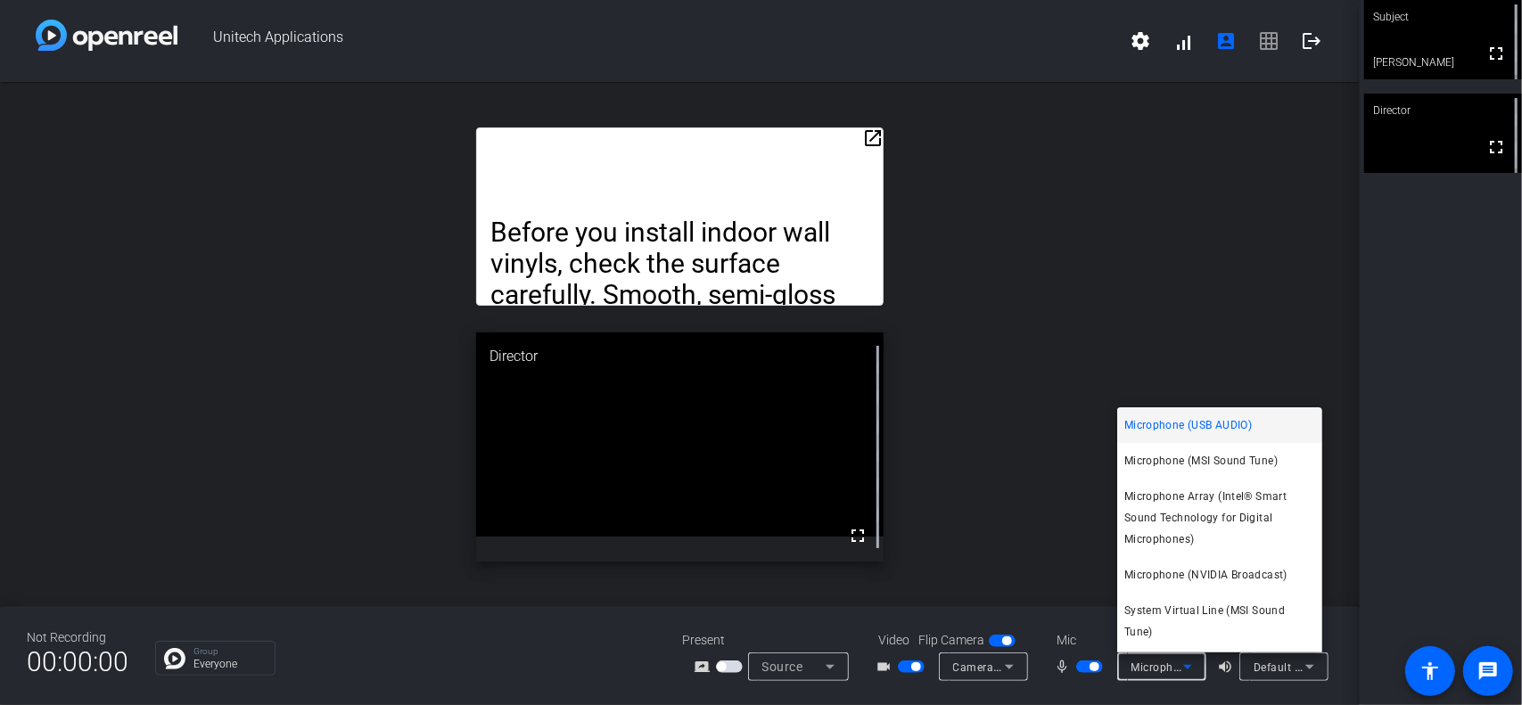
click at [1186, 673] on div at bounding box center [761, 352] width 1522 height 705
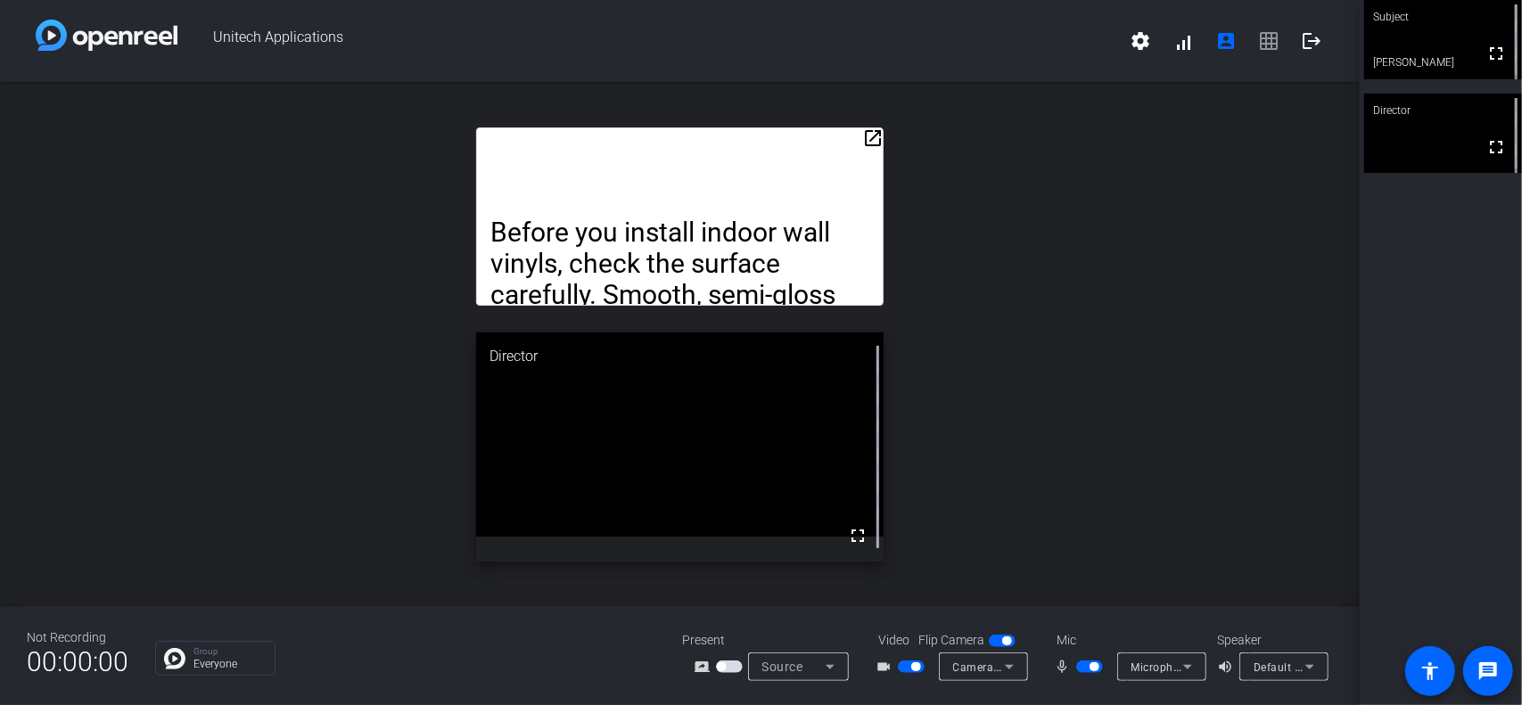
click at [1013, 670] on icon at bounding box center [1009, 666] width 21 height 21
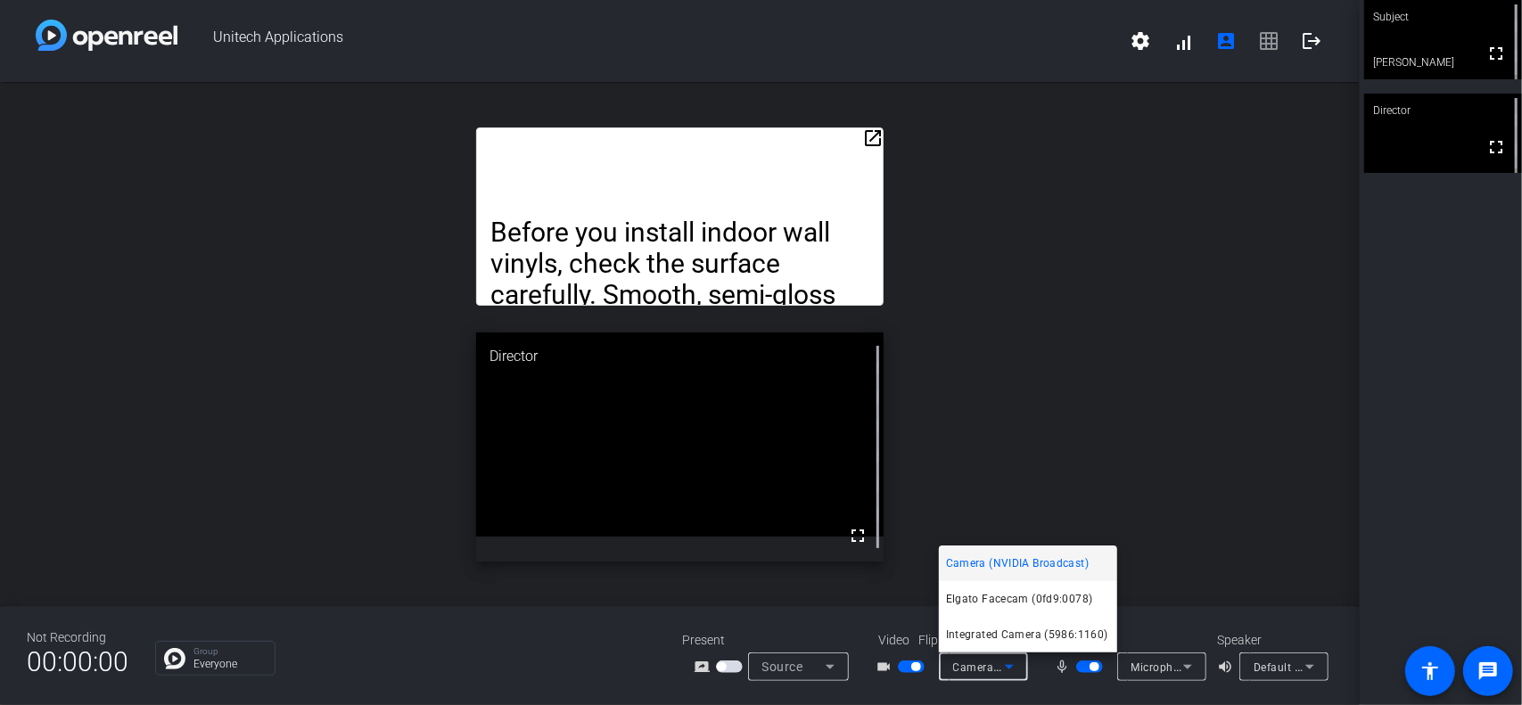
click at [1013, 670] on div at bounding box center [761, 352] width 1522 height 705
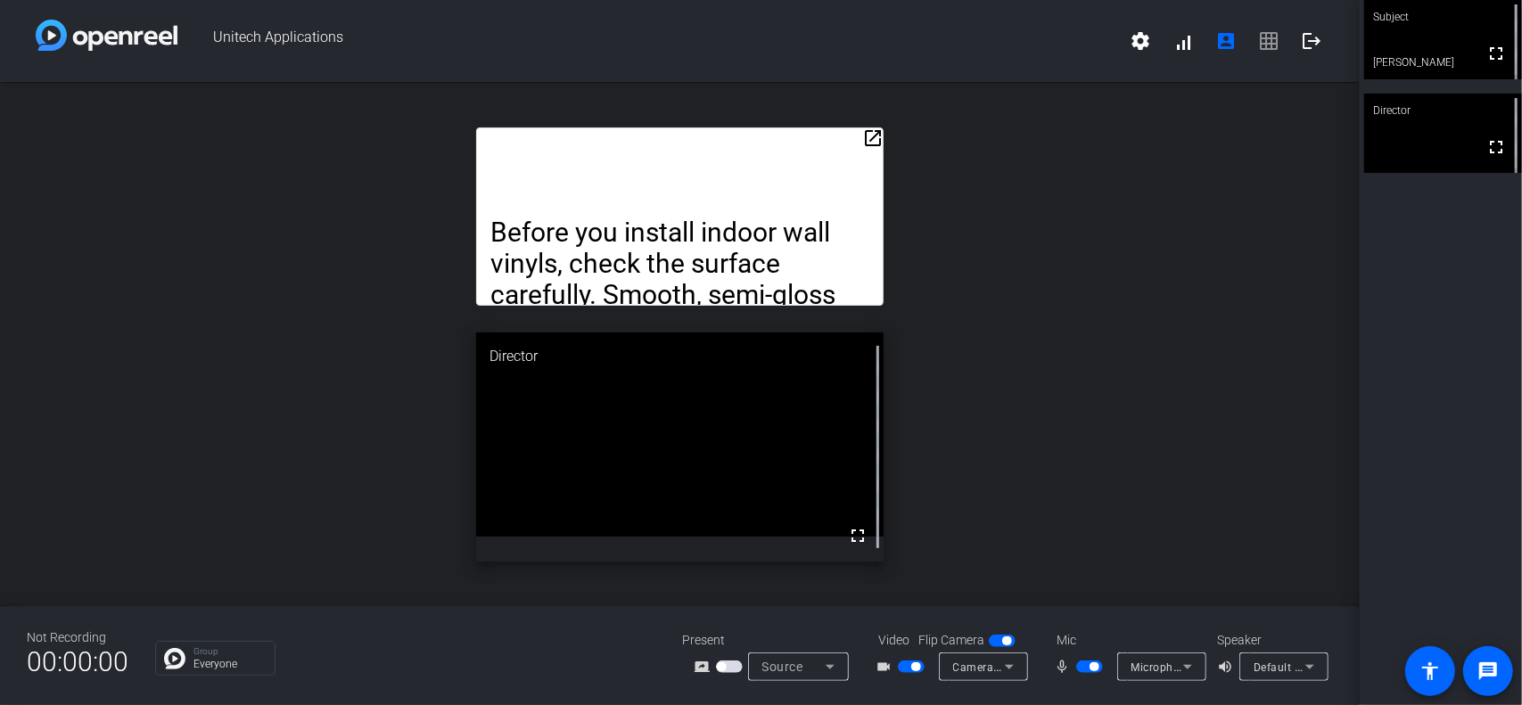
click at [1188, 671] on icon at bounding box center [1187, 666] width 21 height 21
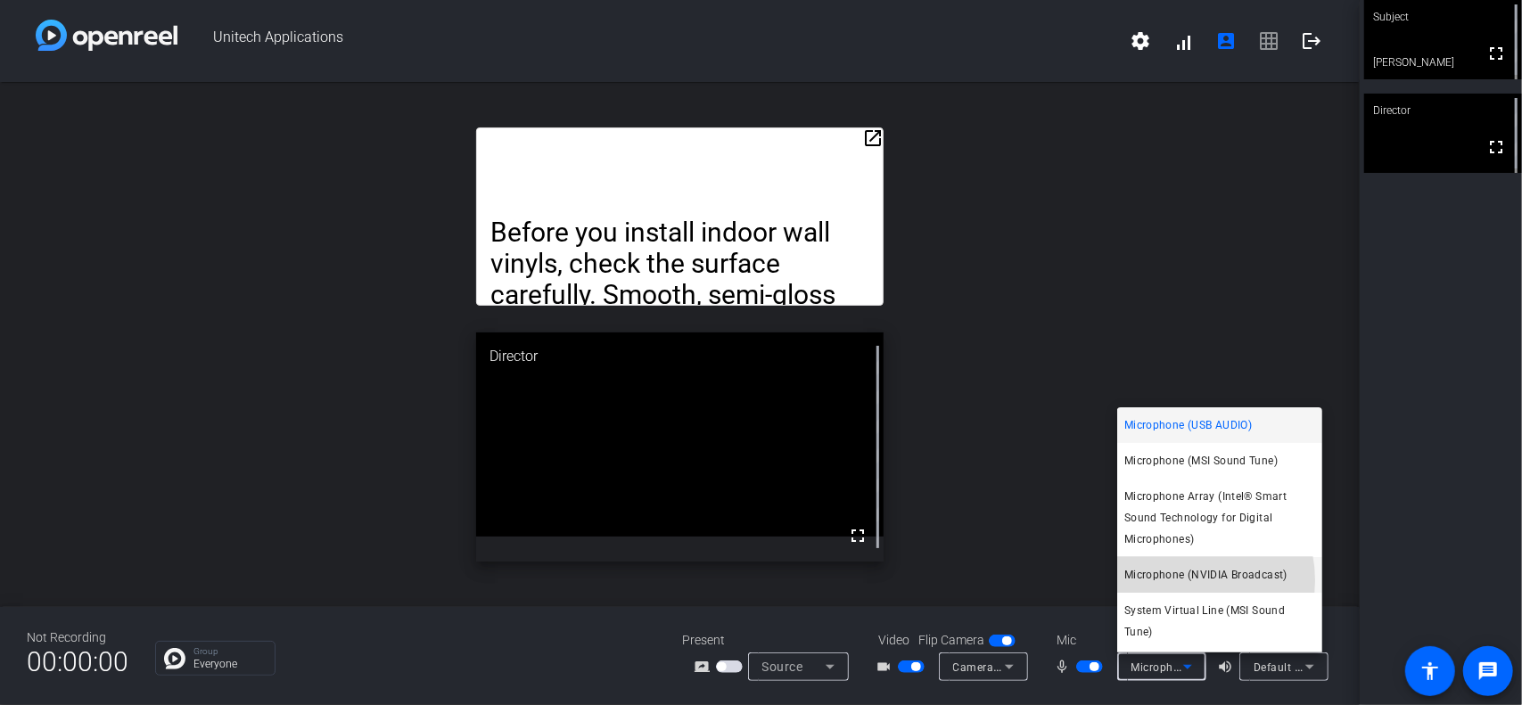
click at [1183, 581] on span "Microphone (NVIDIA Broadcast)" at bounding box center [1206, 575] width 163 height 21
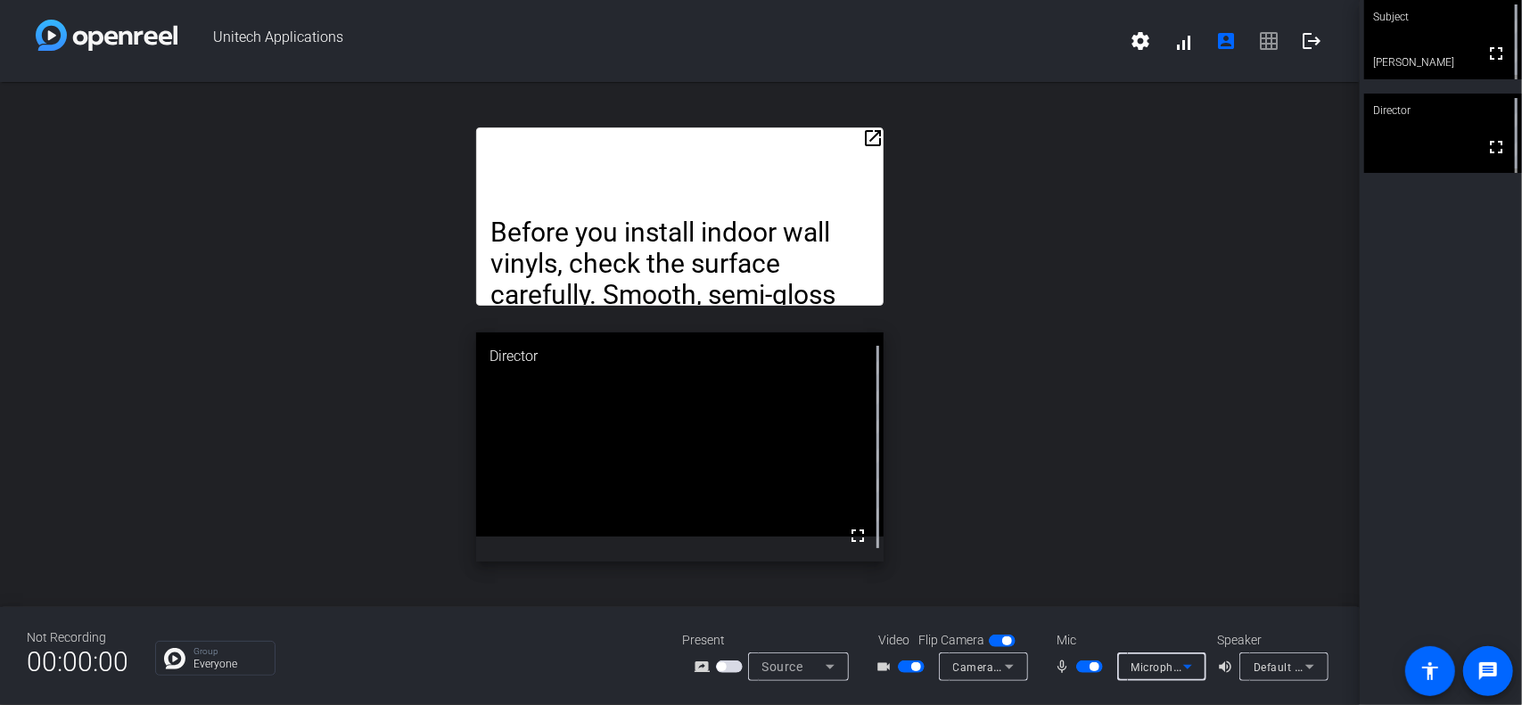
click at [1170, 666] on span "Microphone (NVIDIA Broadcast)" at bounding box center [1215, 667] width 167 height 14
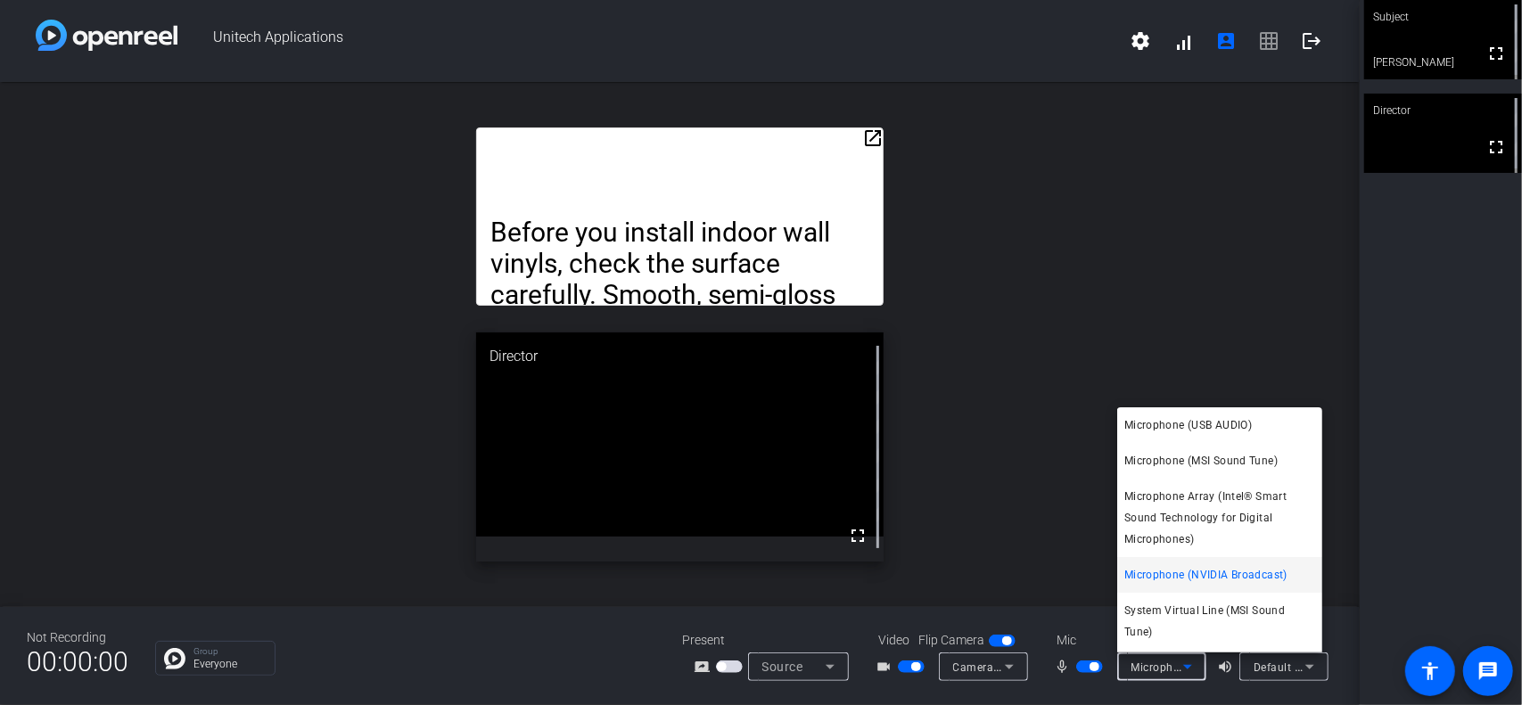
click at [606, 667] on div at bounding box center [761, 352] width 1522 height 705
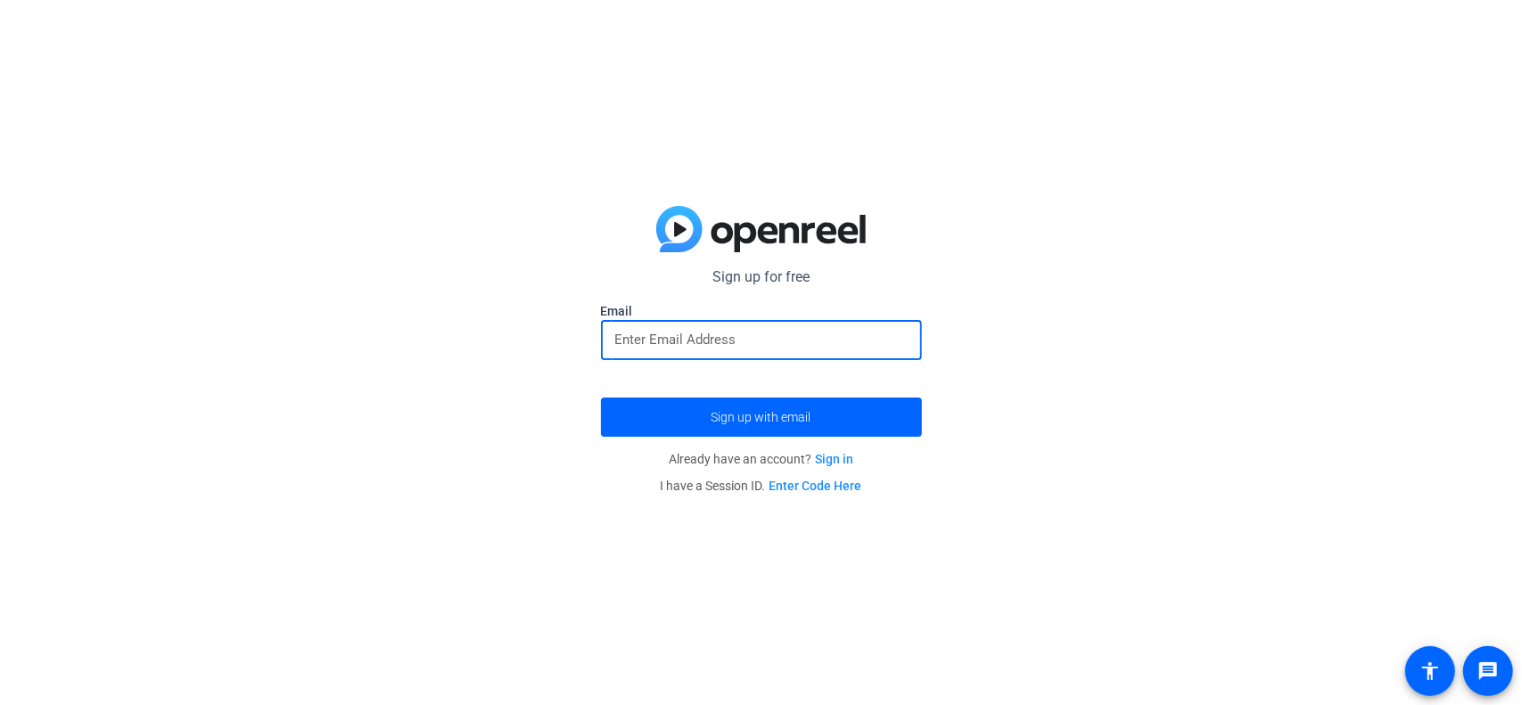
click at [739, 335] on input "email" at bounding box center [761, 339] width 293 height 21
type input "[PERSON_NAME][EMAIL_ADDRESS][PERSON_NAME][DOMAIN_NAME]"
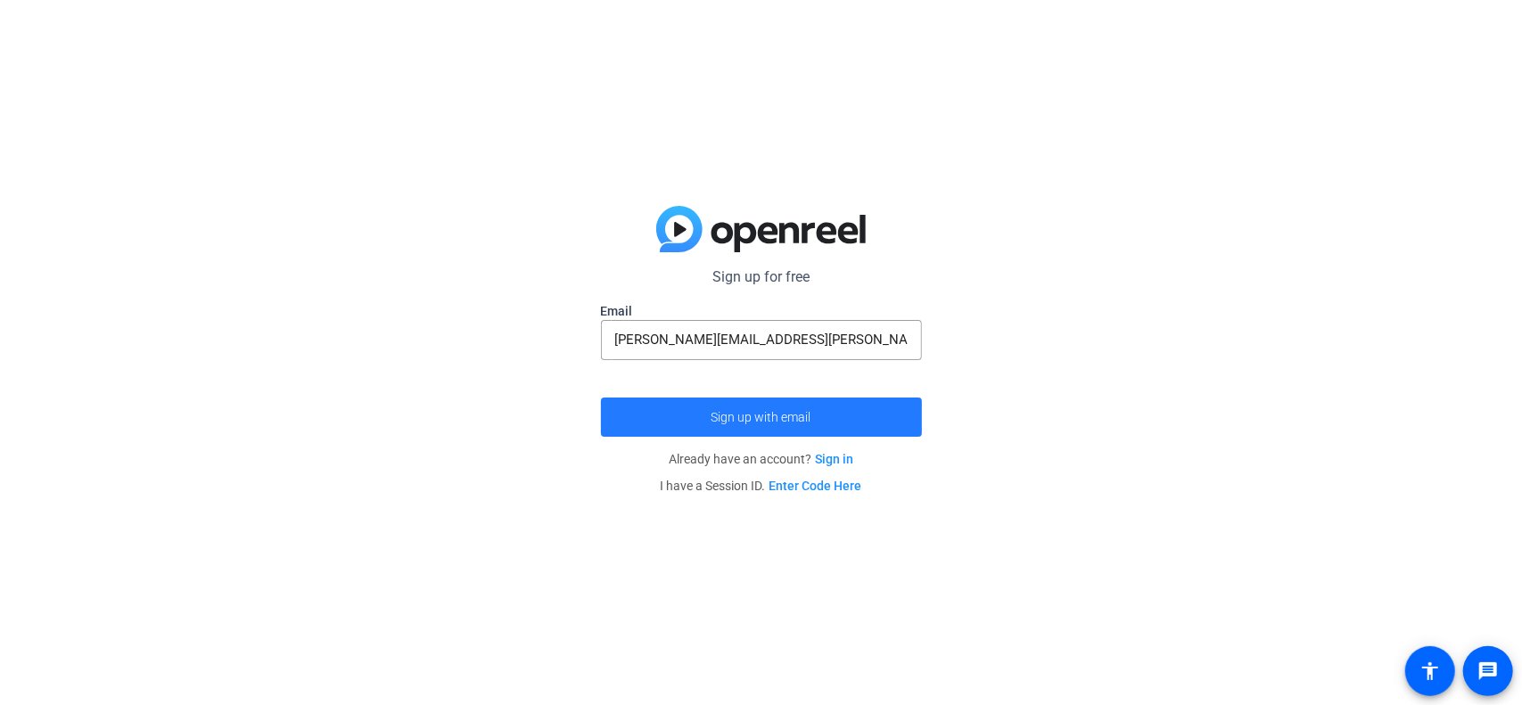
click at [767, 408] on span "submit" at bounding box center [761, 417] width 321 height 43
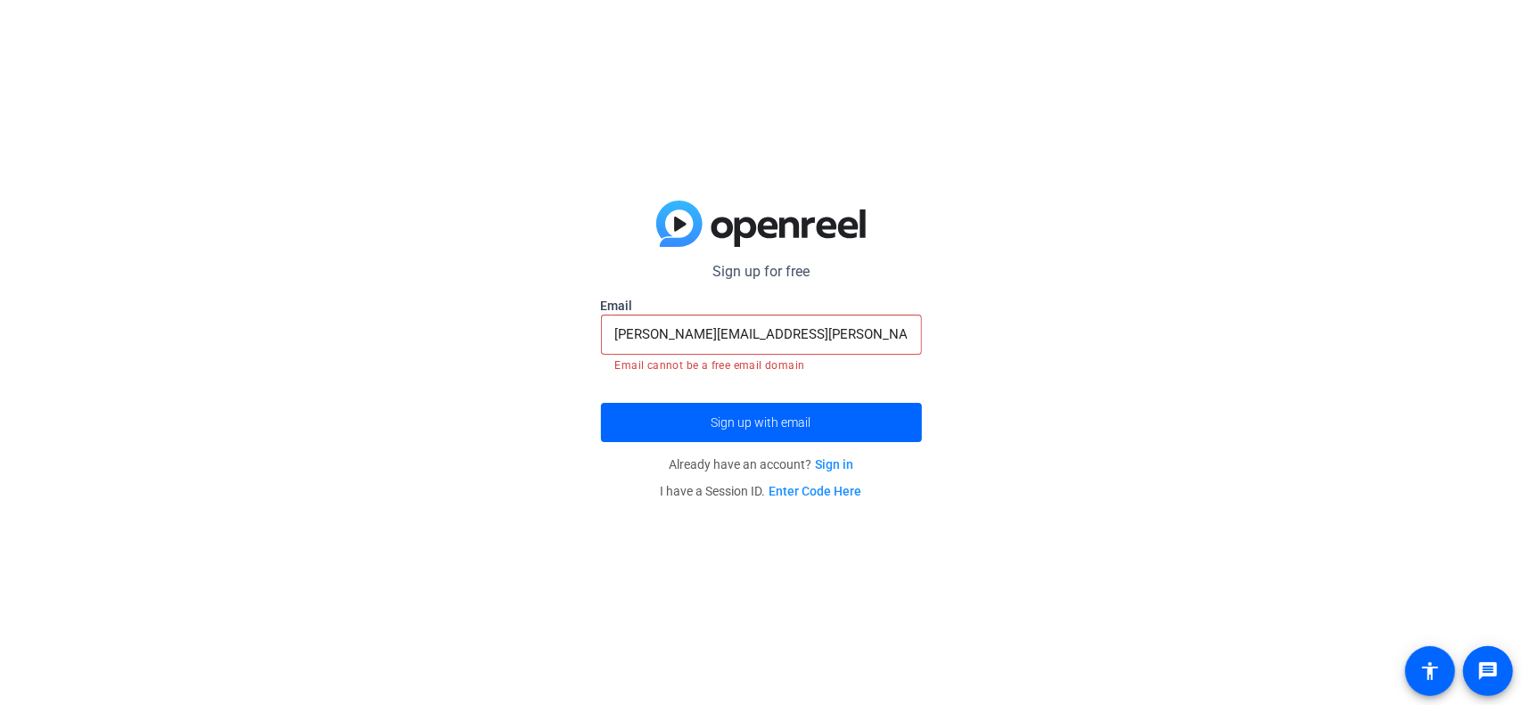
click at [838, 485] on link "Enter Code Here" at bounding box center [816, 491] width 93 height 14
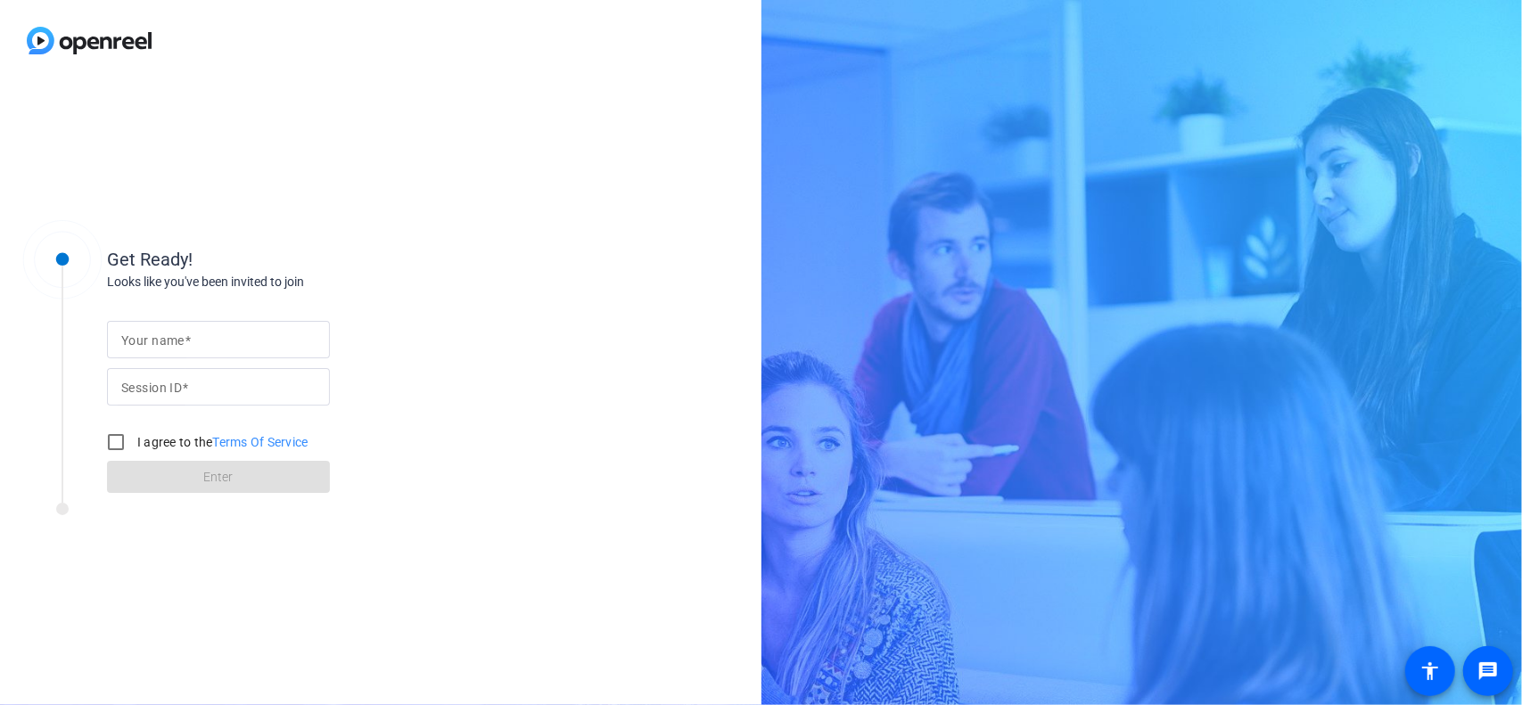
click at [227, 334] on input "Your name" at bounding box center [218, 339] width 194 height 21
type input "[PERSON_NAME]"
click at [212, 390] on input "Session ID" at bounding box center [218, 386] width 194 height 21
click at [175, 393] on input "gcA" at bounding box center [218, 386] width 194 height 21
type input "gcAG"
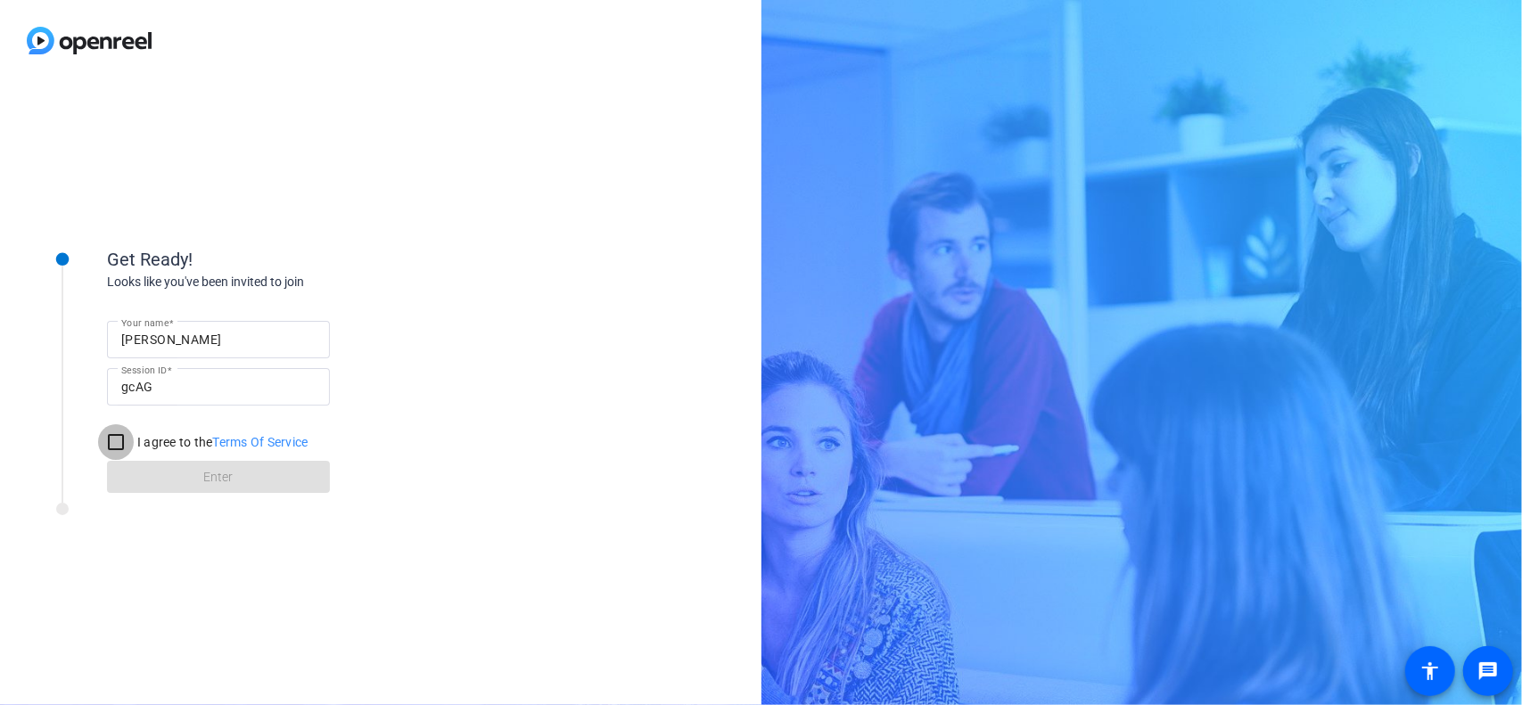
click at [111, 440] on input "I agree to the Terms Of Service" at bounding box center [116, 443] width 36 height 36
checkbox input "true"
click at [188, 477] on span at bounding box center [218, 477] width 223 height 43
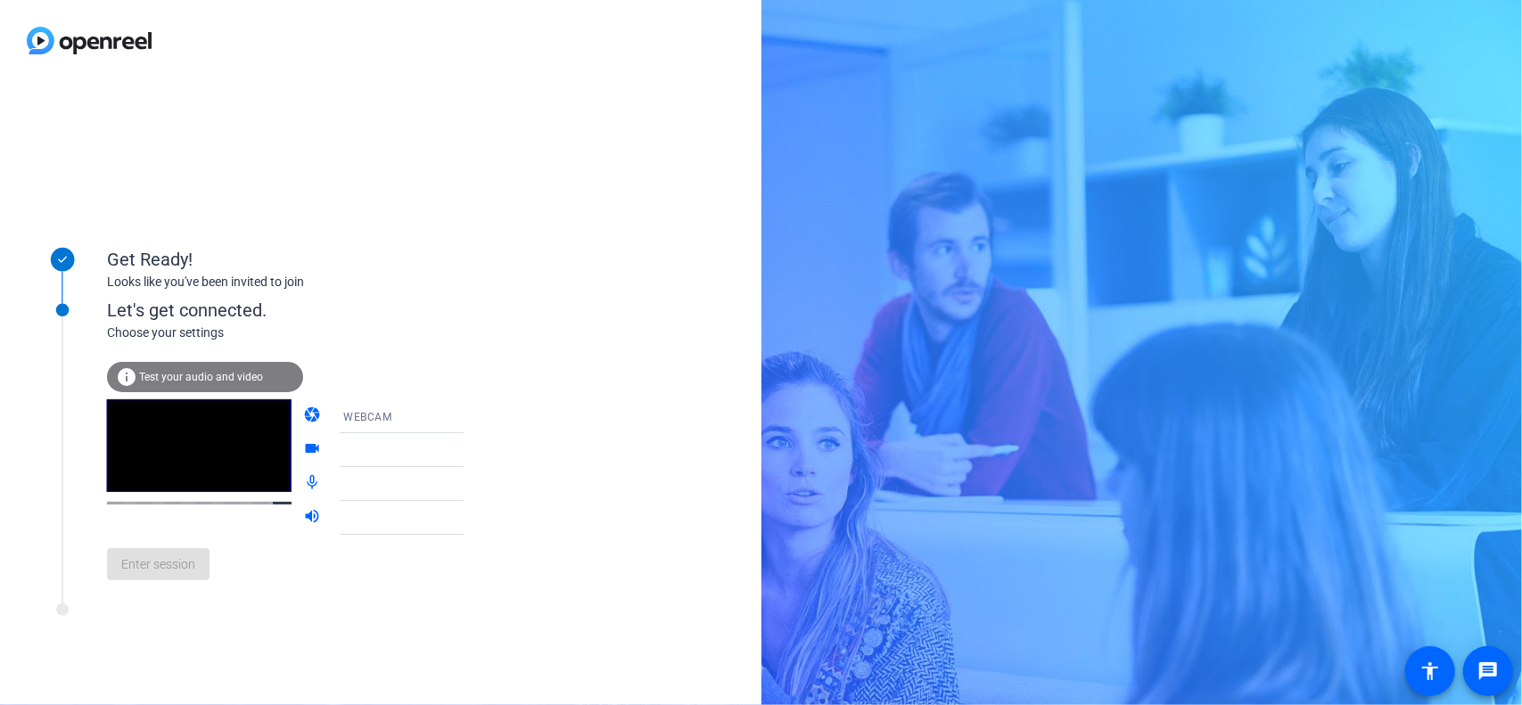
click at [424, 425] on div "WEBCAM" at bounding box center [409, 417] width 133 height 22
click at [437, 415] on div at bounding box center [761, 352] width 1522 height 705
click at [436, 450] on div at bounding box center [414, 443] width 170 height 20
click at [441, 450] on div at bounding box center [414, 443] width 170 height 20
click at [614, 422] on div "Get Ready! Looks like you've been invited to join Let's get connected. Choose y…" at bounding box center [381, 393] width 762 height 624
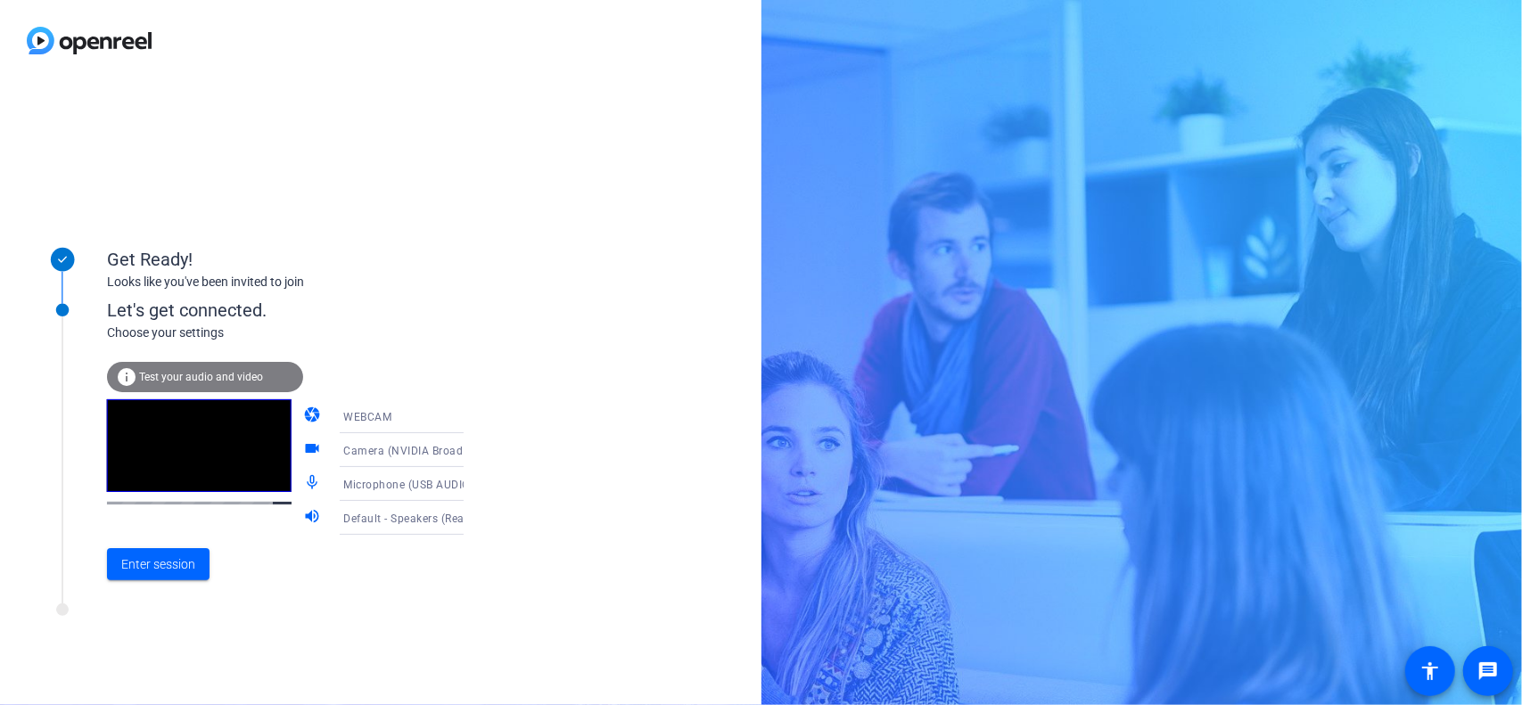
click at [471, 486] on icon at bounding box center [481, 484] width 21 height 21
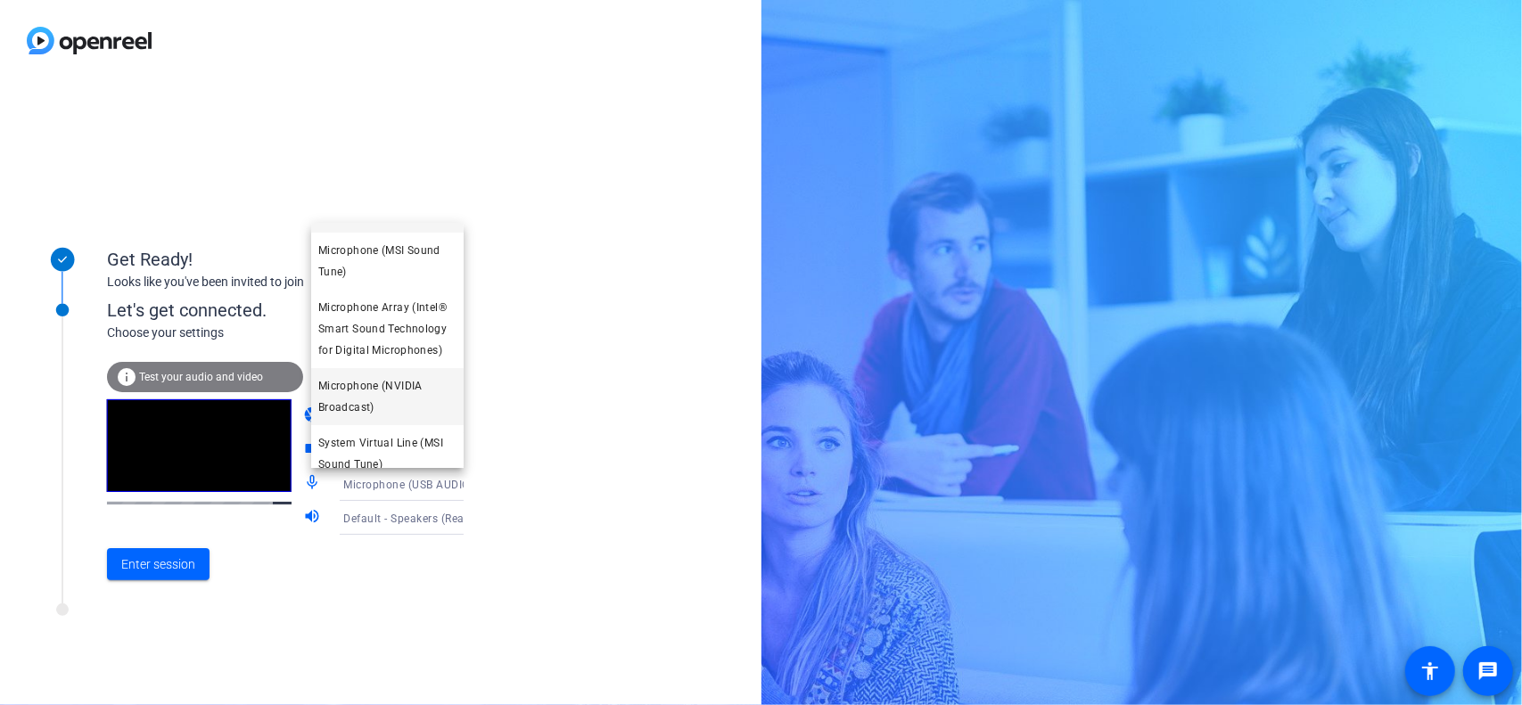
scroll to position [89, 0]
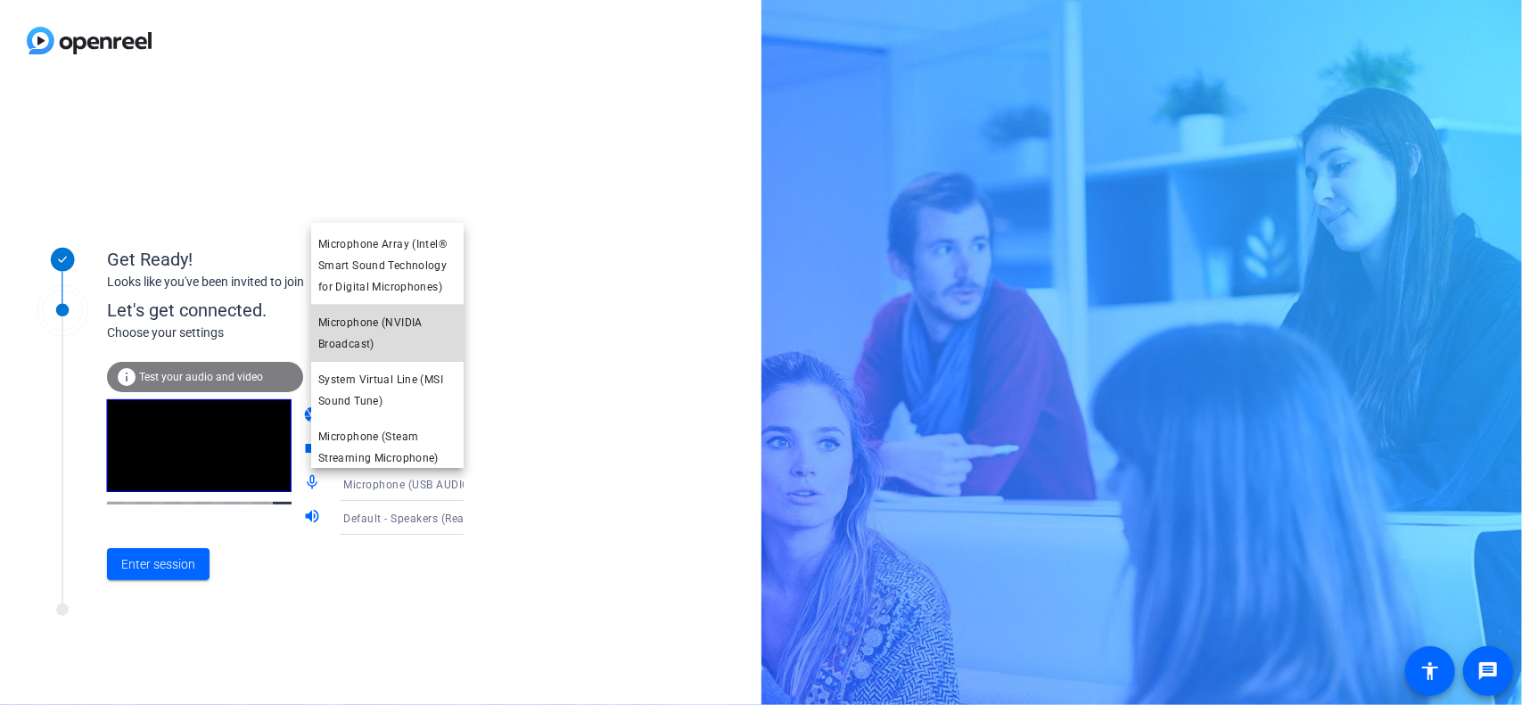
click at [405, 333] on span "Microphone (NVIDIA Broadcast)" at bounding box center [387, 333] width 138 height 43
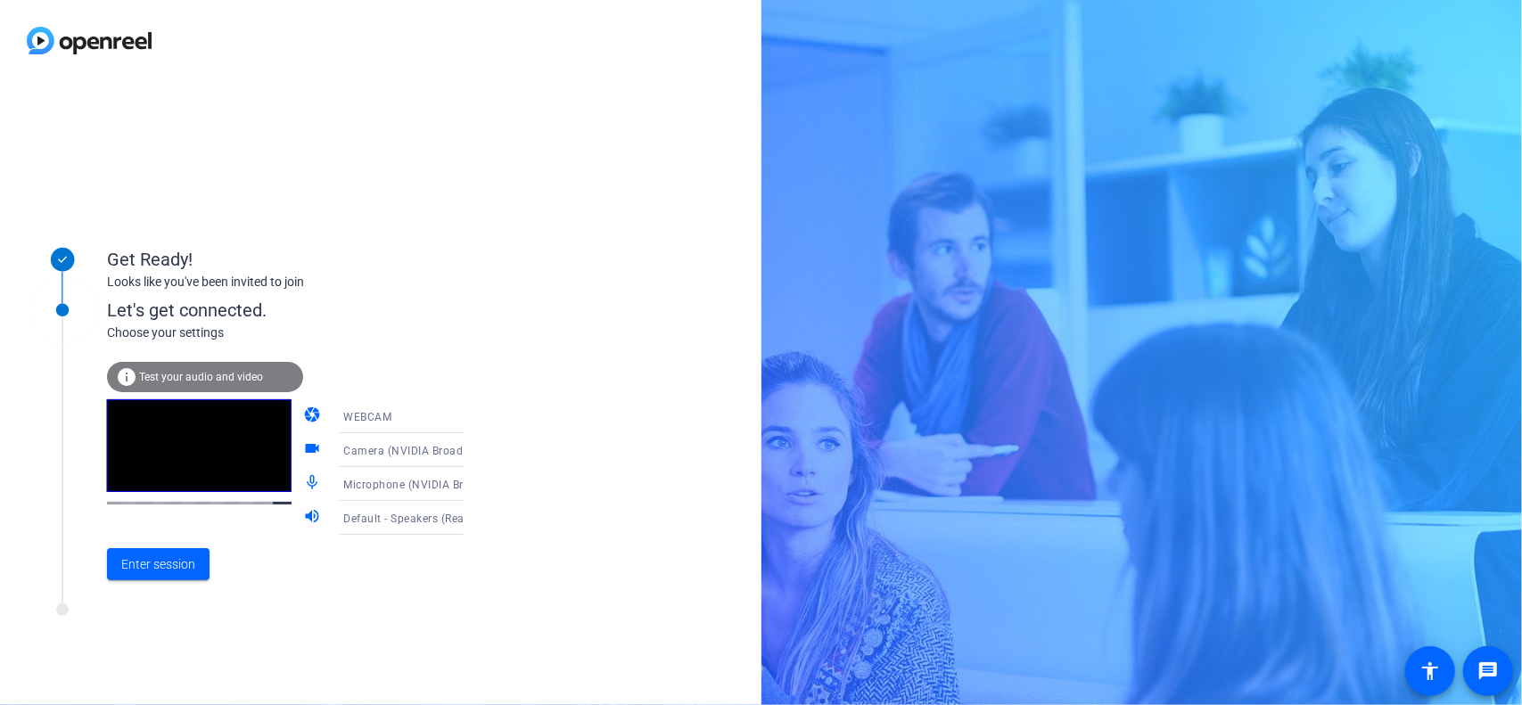
click at [417, 516] on span "Default - Speakers (Realtek(R) Audio)" at bounding box center [439, 518] width 193 height 14
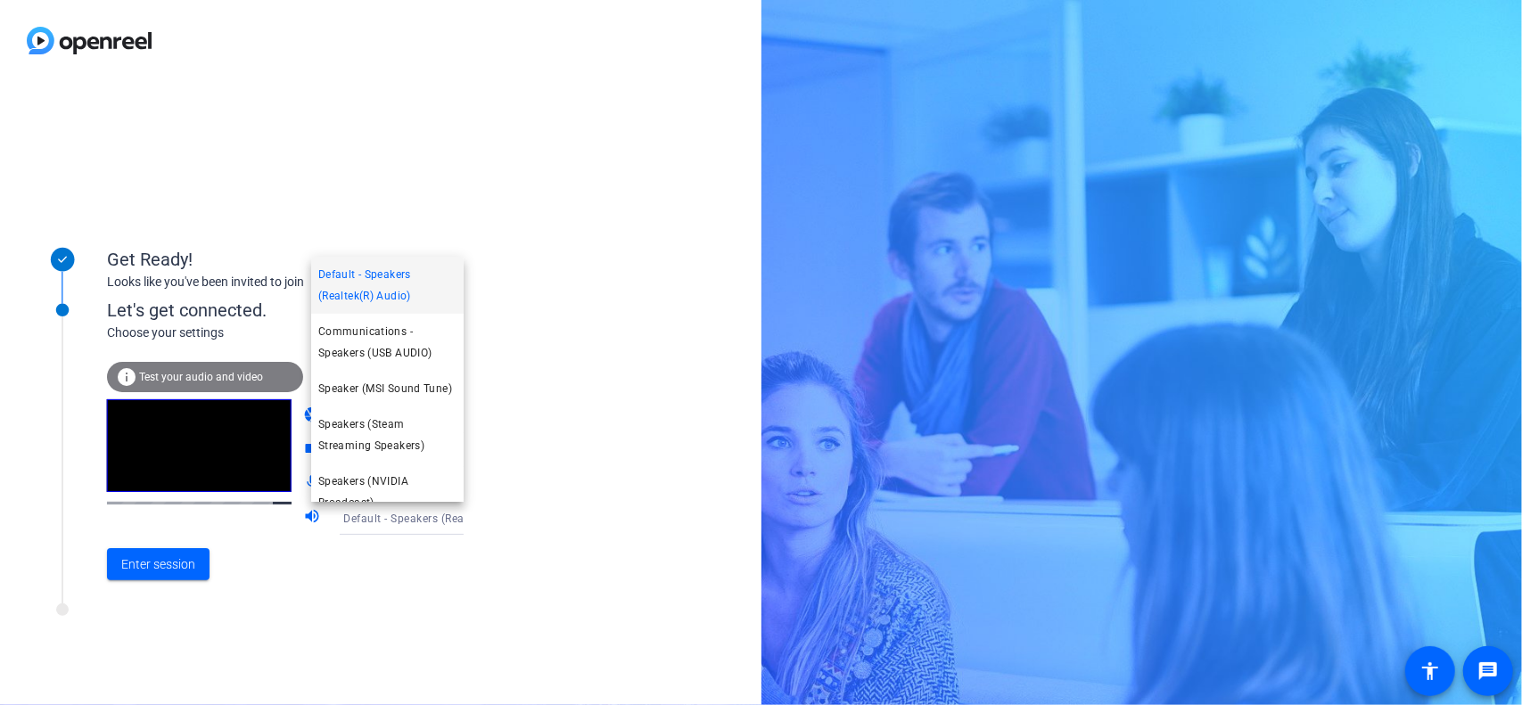
click at [433, 520] on div at bounding box center [761, 352] width 1522 height 705
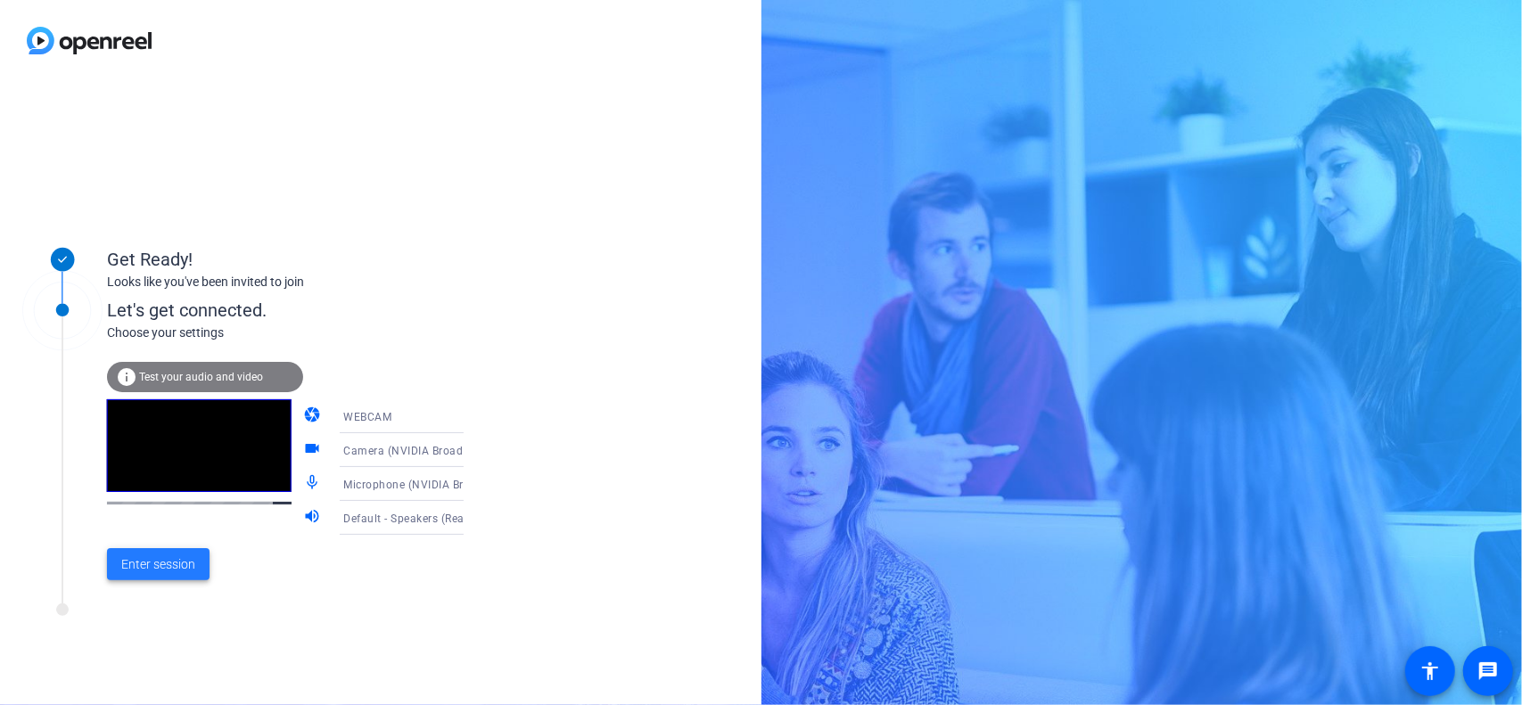
click at [169, 565] on span "Enter session" at bounding box center [158, 565] width 74 height 19
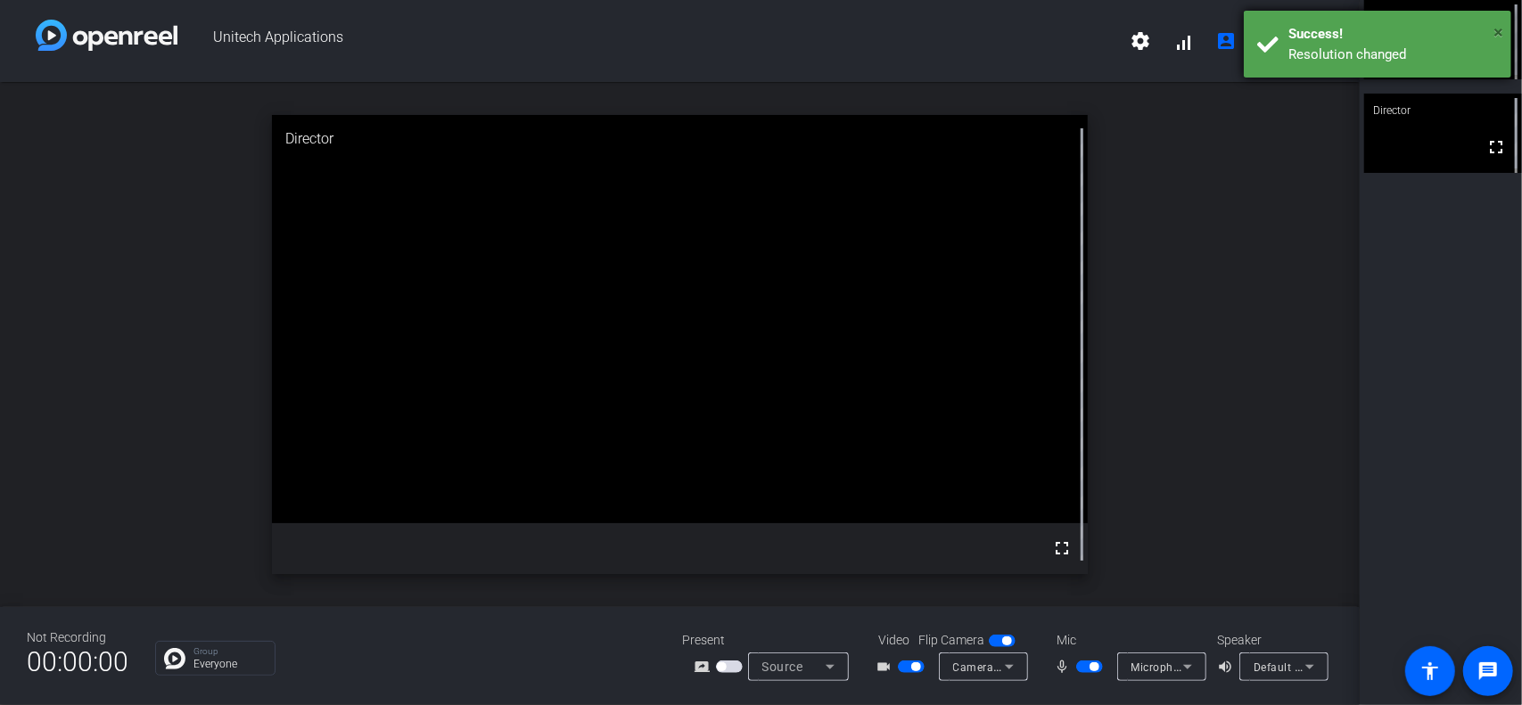
click at [1502, 28] on span "×" at bounding box center [1499, 31] width 10 height 21
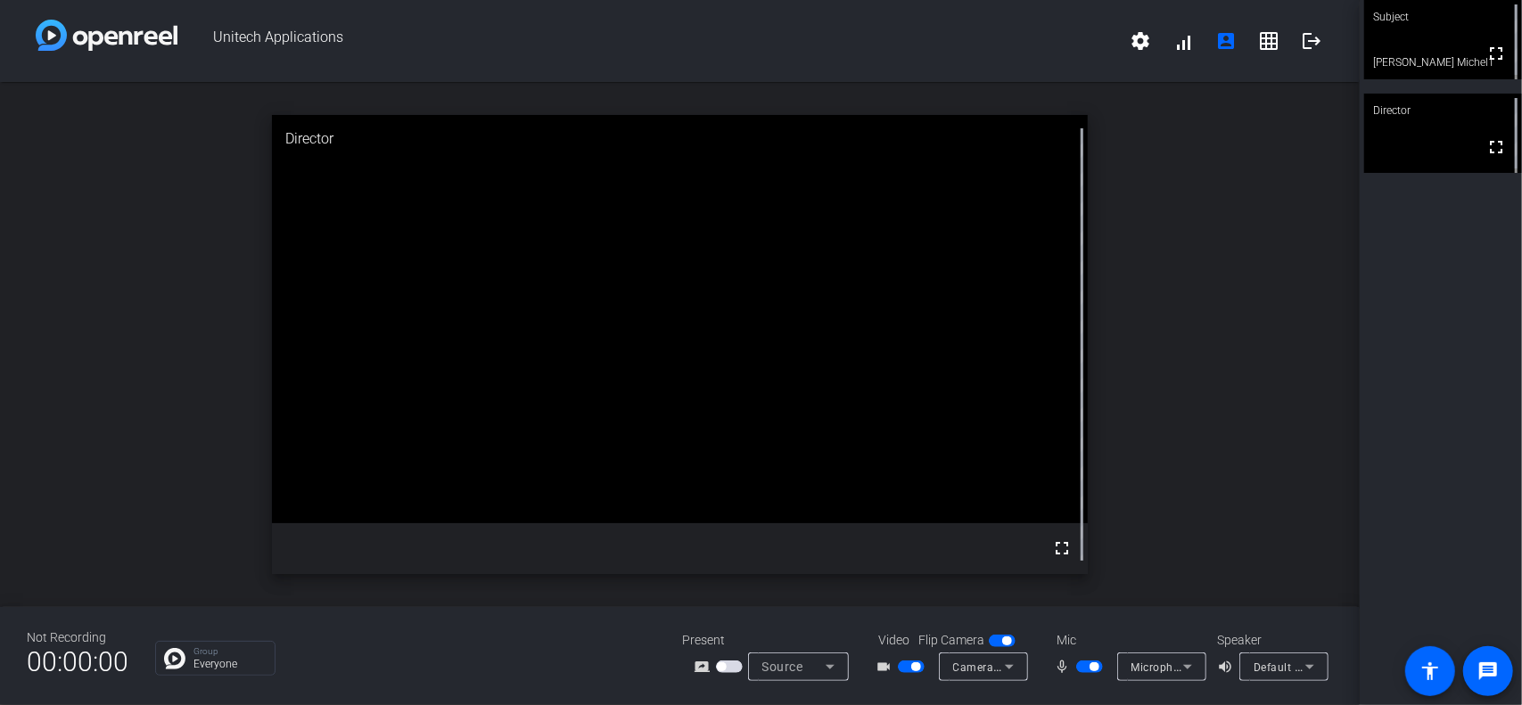
click at [915, 663] on span "button" at bounding box center [915, 667] width 9 height 9
click at [915, 666] on span "button" at bounding box center [911, 667] width 27 height 12
click at [1184, 664] on icon at bounding box center [1187, 666] width 21 height 21
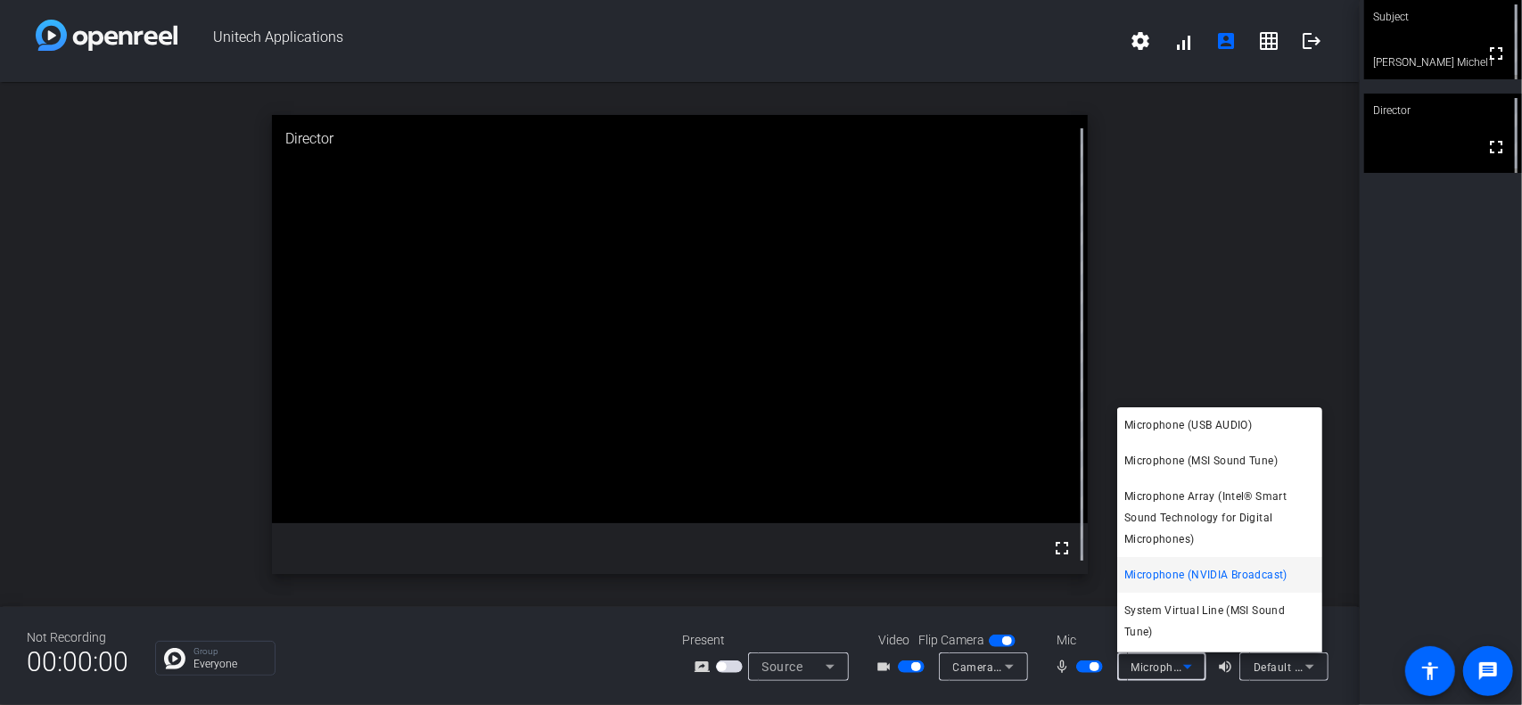
click at [1184, 664] on div at bounding box center [761, 352] width 1522 height 705
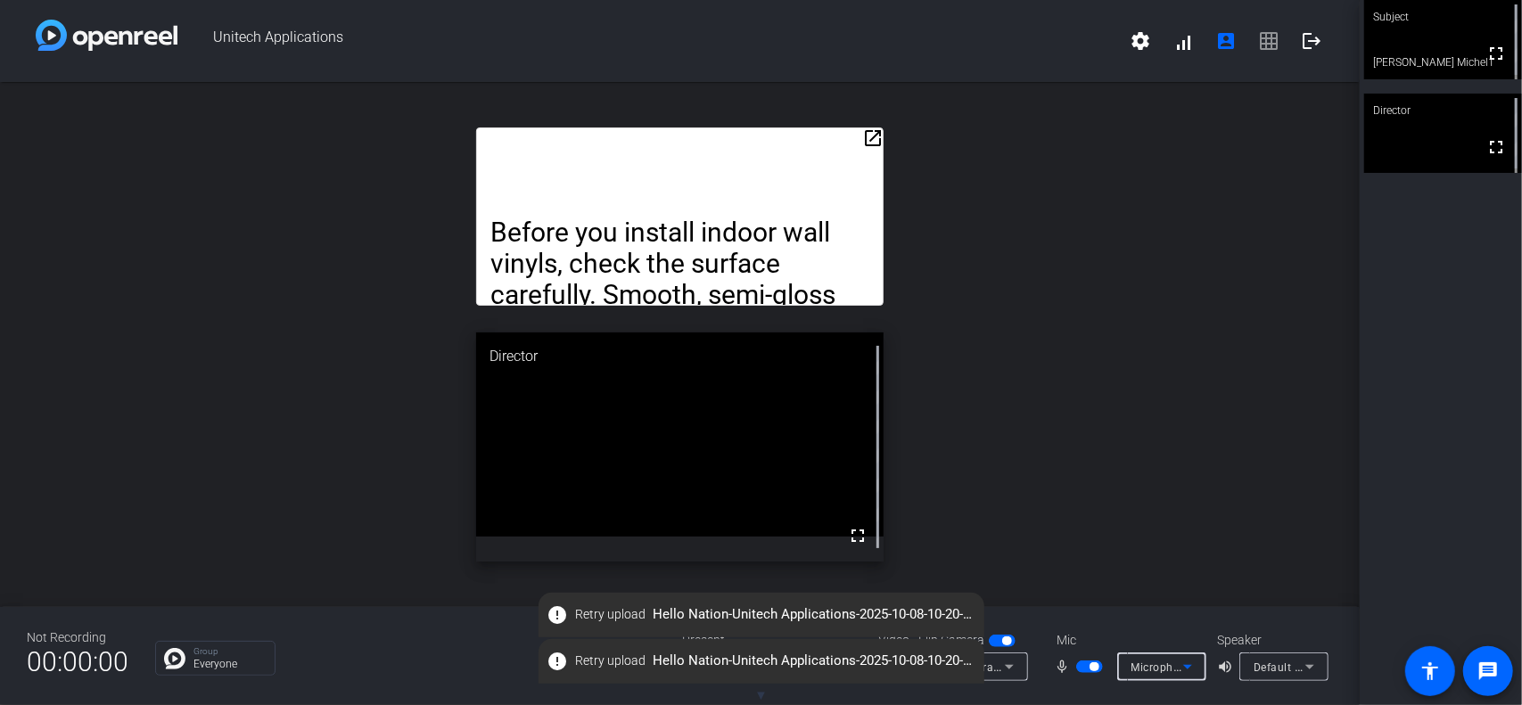
click at [1190, 675] on icon at bounding box center [1187, 666] width 21 height 21
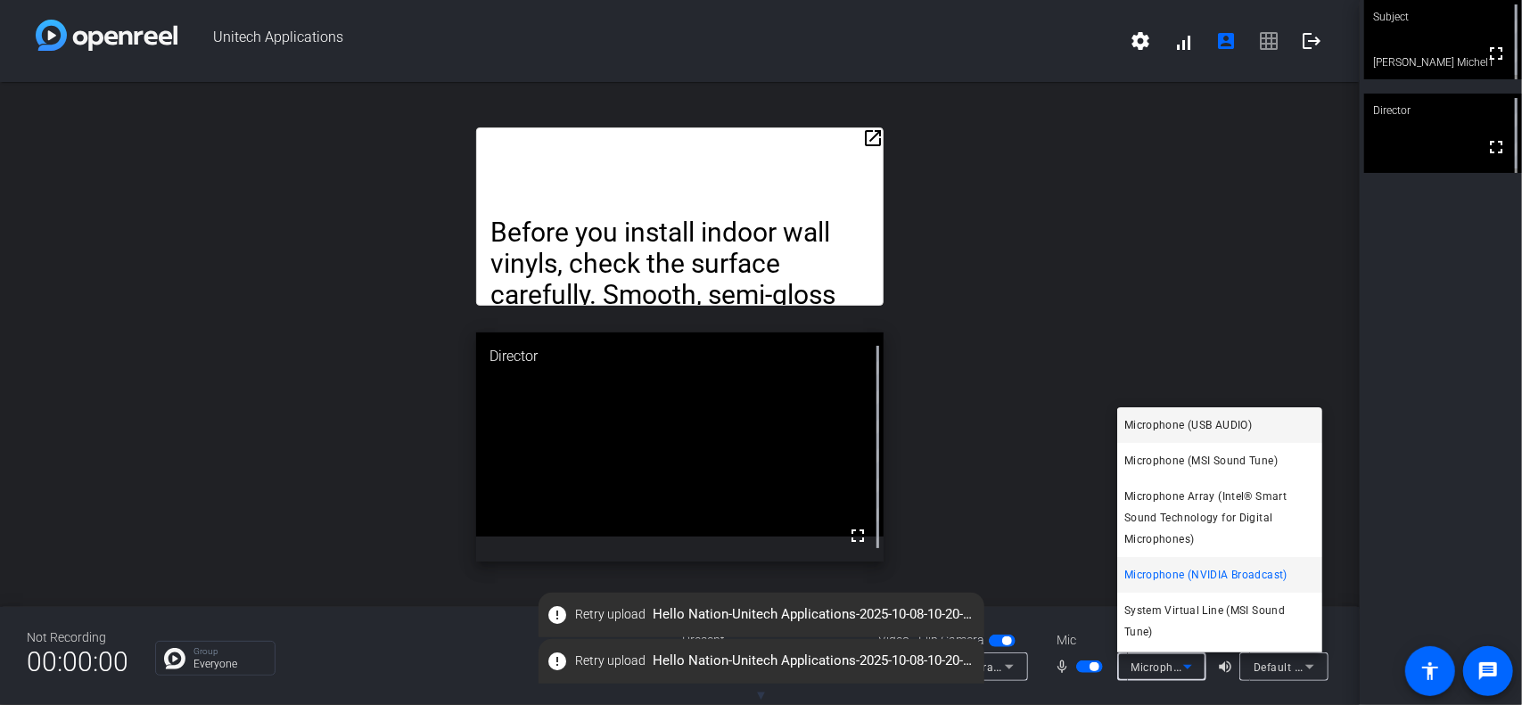
click at [1209, 425] on span "Microphone (USB AUDIO)" at bounding box center [1189, 425] width 128 height 21
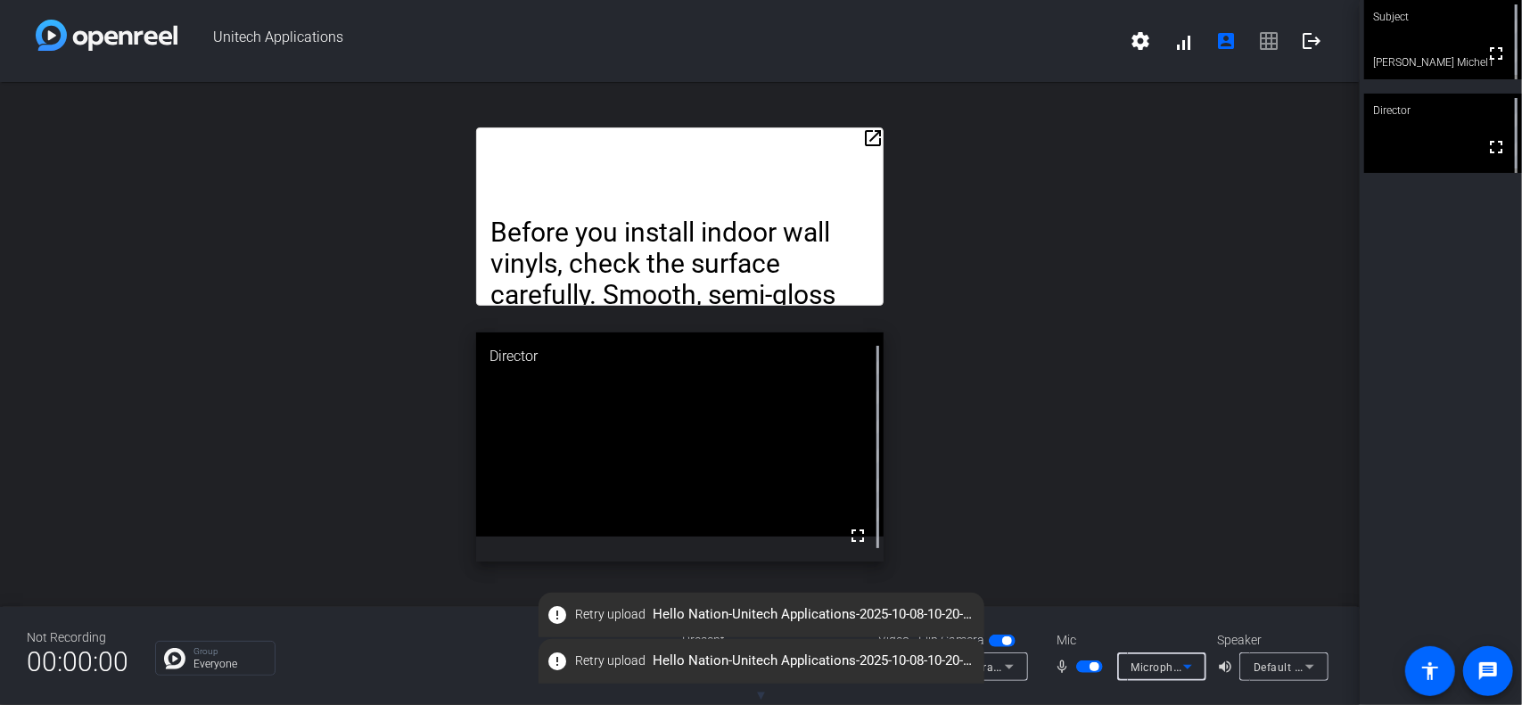
click at [1051, 559] on div "open_in_new Before you install indoor wall vinyls, check the surface carefully.…" at bounding box center [680, 344] width 1360 height 525
click at [1013, 672] on icon at bounding box center [1009, 666] width 21 height 21
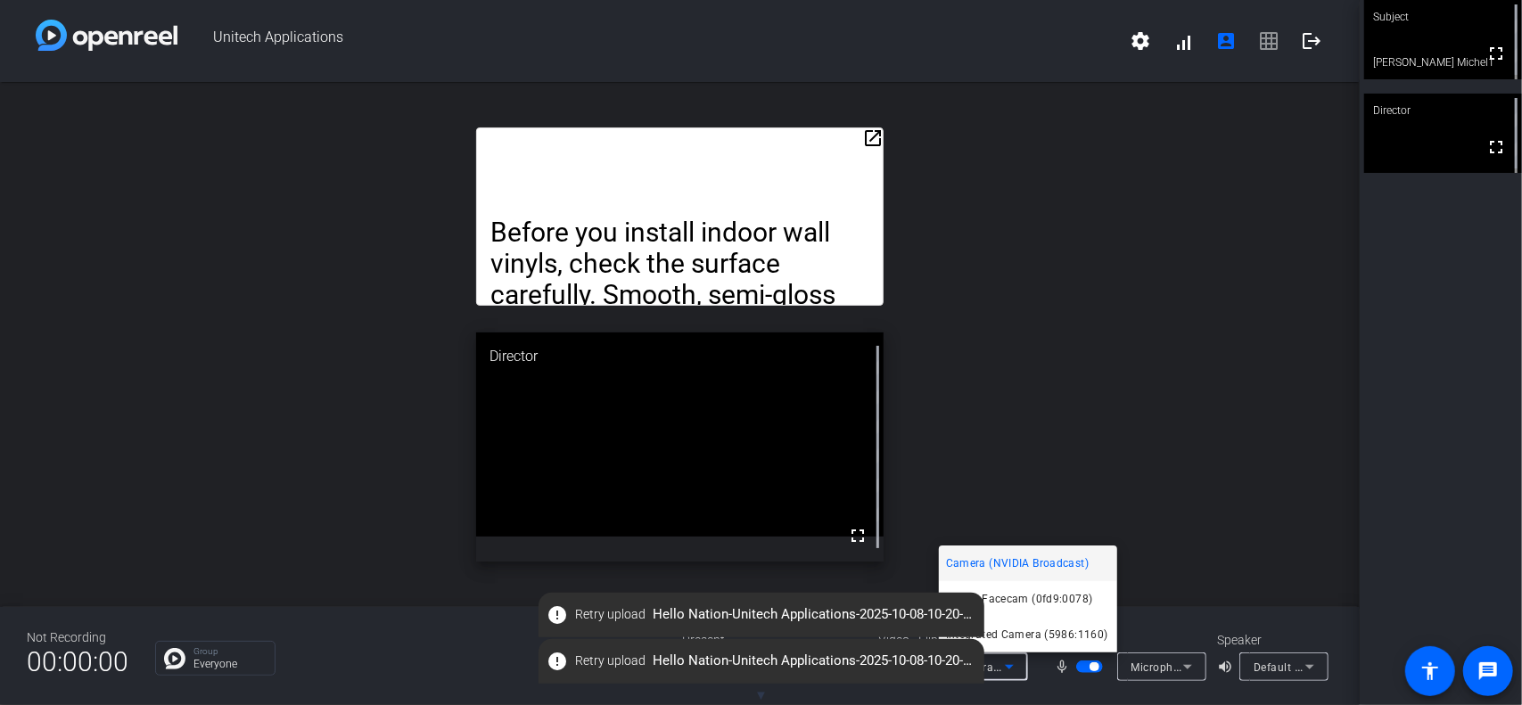
click at [1068, 408] on div at bounding box center [761, 352] width 1522 height 705
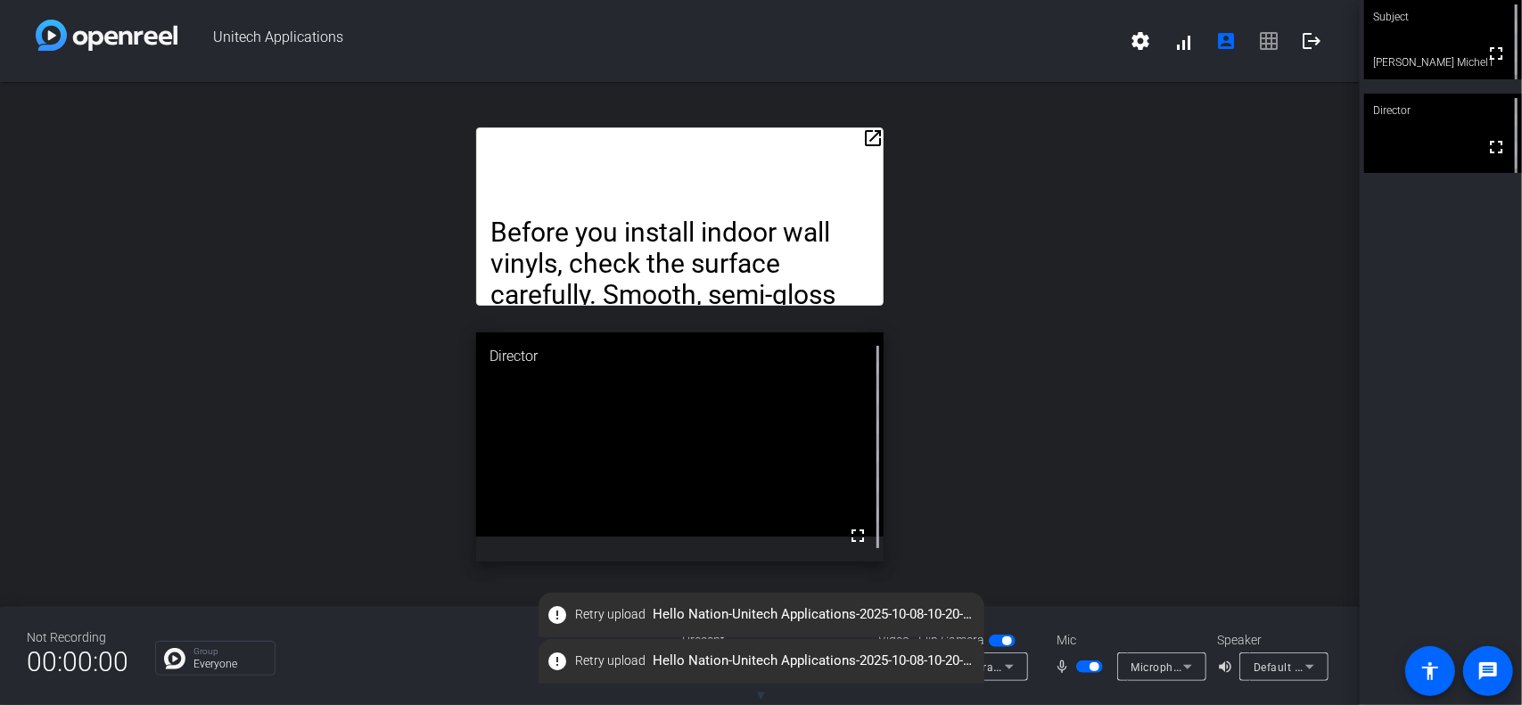
click at [919, 567] on div "open_in_new Before you install indoor wall vinyls, check the surface carefully.…" at bounding box center [680, 344] width 1360 height 525
click at [1013, 667] on icon at bounding box center [1009, 666] width 21 height 21
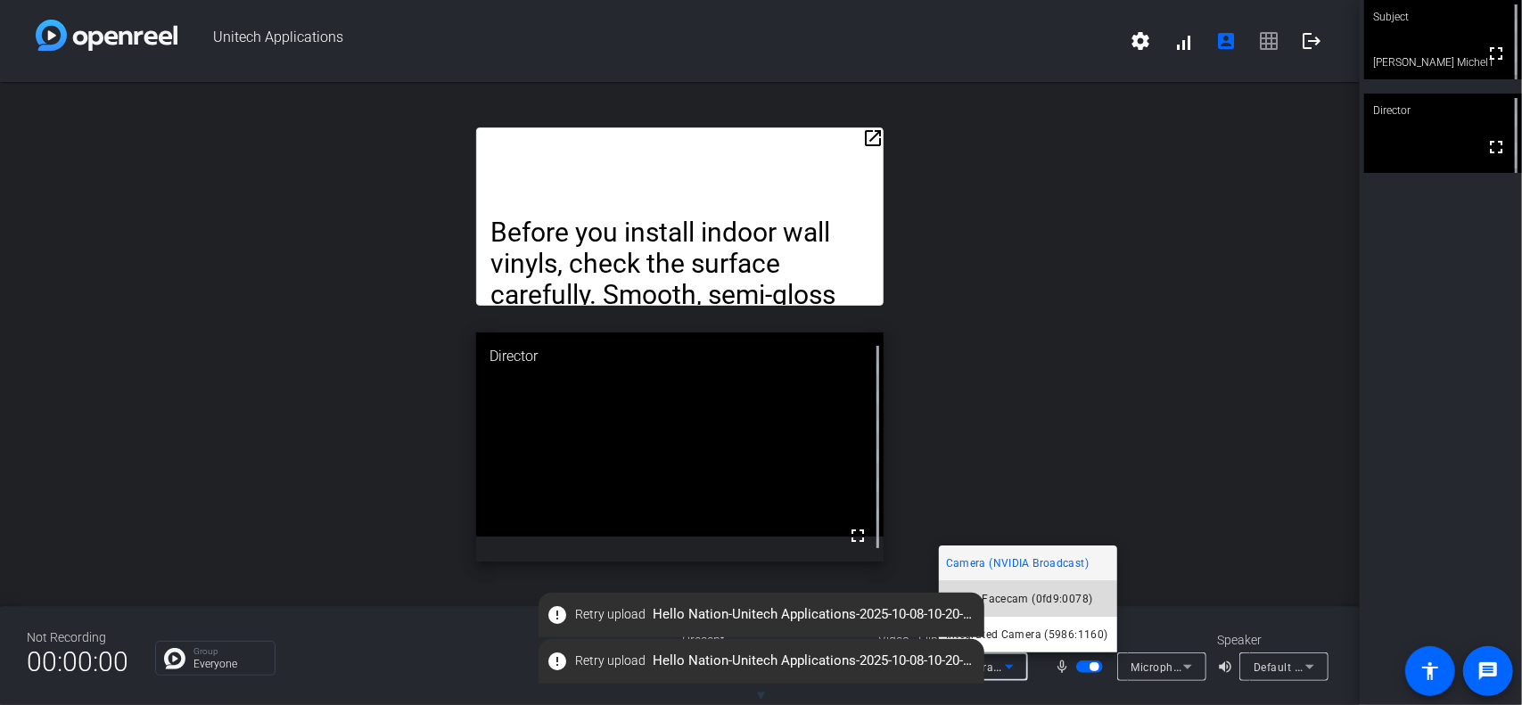
click at [1024, 601] on span "Elgato Facecam (0fd9:0078)" at bounding box center [1019, 599] width 147 height 21
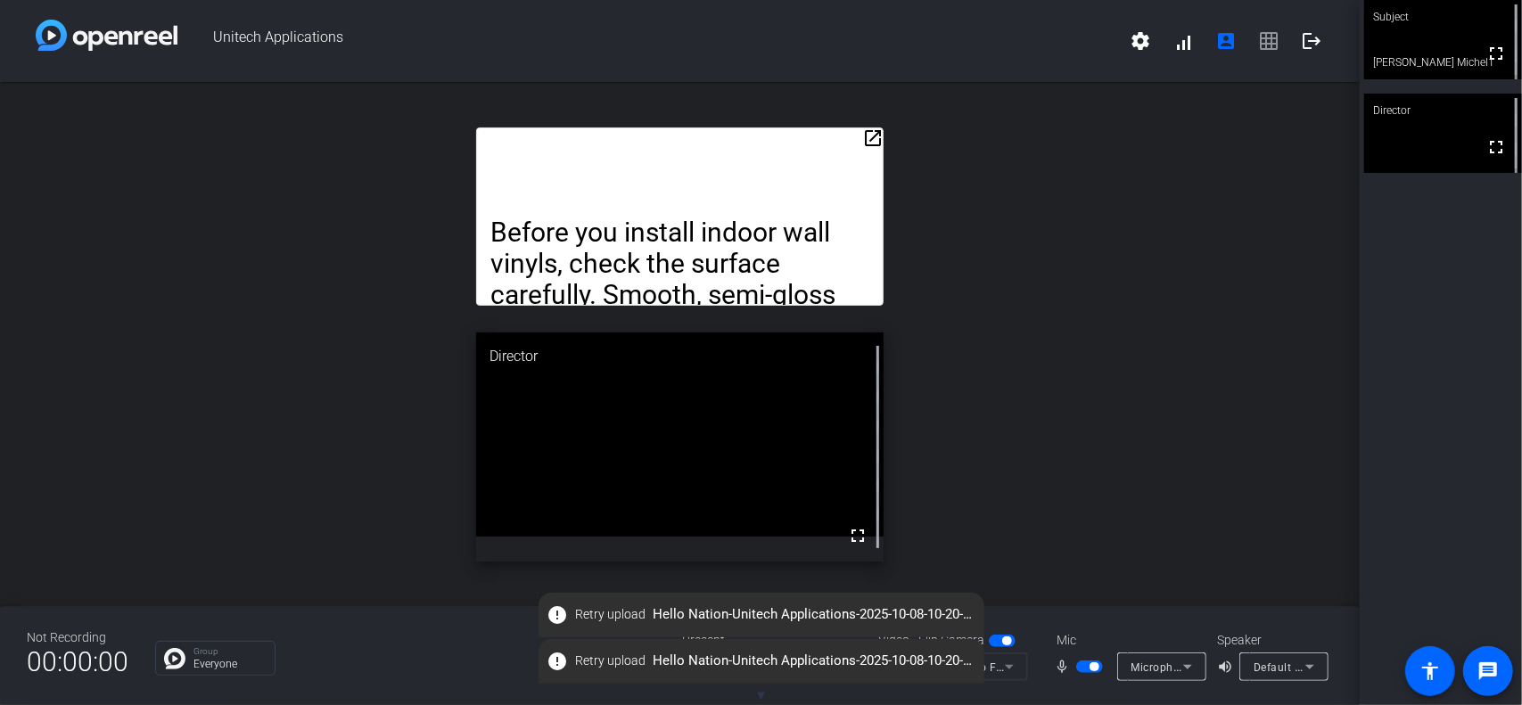
click at [983, 551] on div "open_in_new Before you install indoor wall vinyls, check the surface carefully.…" at bounding box center [680, 344] width 1360 height 525
click at [1042, 612] on div "Not Recording 00:00:00 Group Everyone Present screen_share_outline Source Video…" at bounding box center [680, 656] width 1360 height 98
click at [491, 647] on div "Group Everyone" at bounding box center [405, 658] width 500 height 35
click at [437, 635] on div "Not Recording 00:00:00 Group Everyone Present screen_share_outline Source Video…" at bounding box center [680, 656] width 1360 height 98
click at [1066, 615] on div "Not Recording 00:00:00 Group Everyone Present screen_share_outline Source Video…" at bounding box center [680, 656] width 1360 height 98
